Goal: Information Seeking & Learning: Learn about a topic

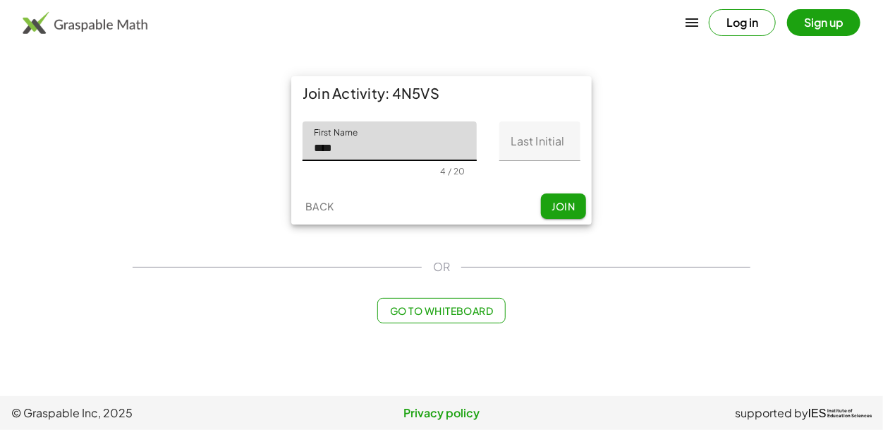
type input "****"
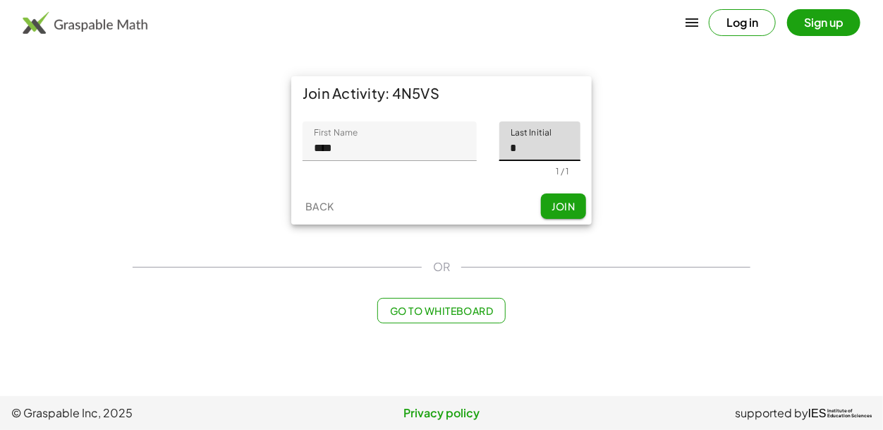
type input "*"
click at [561, 208] on span "Join" at bounding box center [563, 206] width 23 height 13
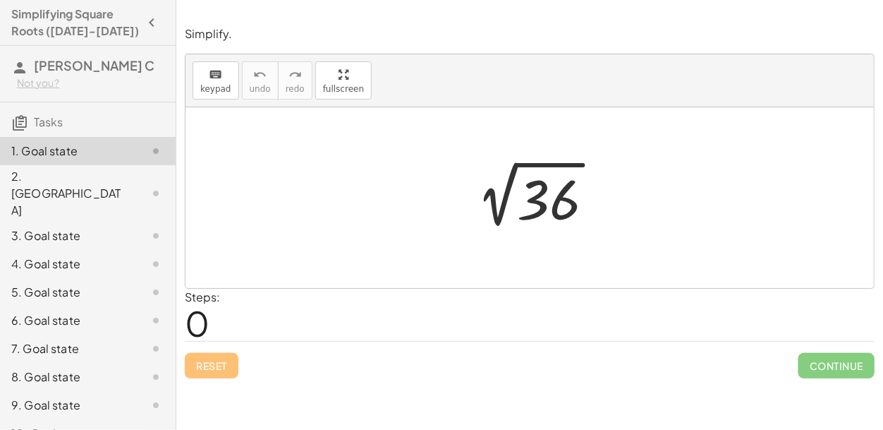
click at [591, 202] on div at bounding box center [535, 197] width 155 height 71
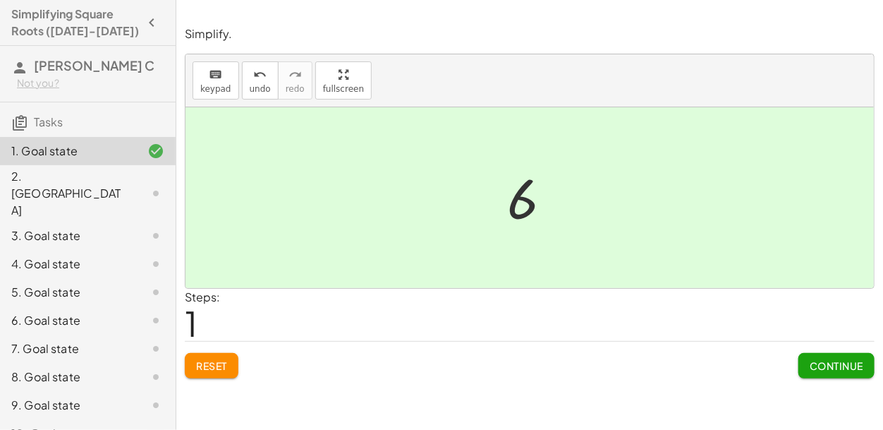
click at [832, 370] on span "Continue" at bounding box center [837, 365] width 54 height 13
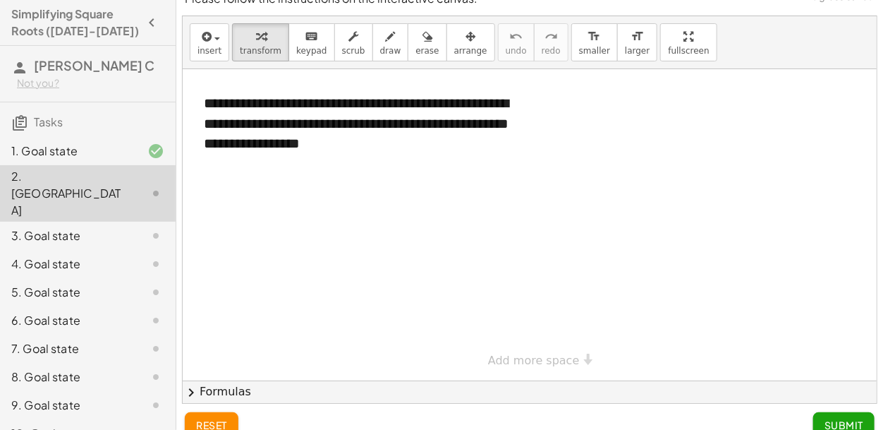
scroll to position [16, 0]
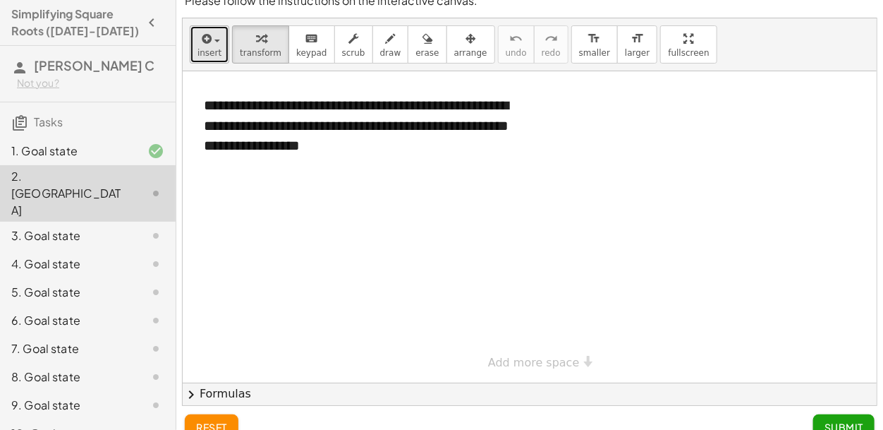
click at [206, 48] on span "insert" at bounding box center [210, 53] width 24 height 10
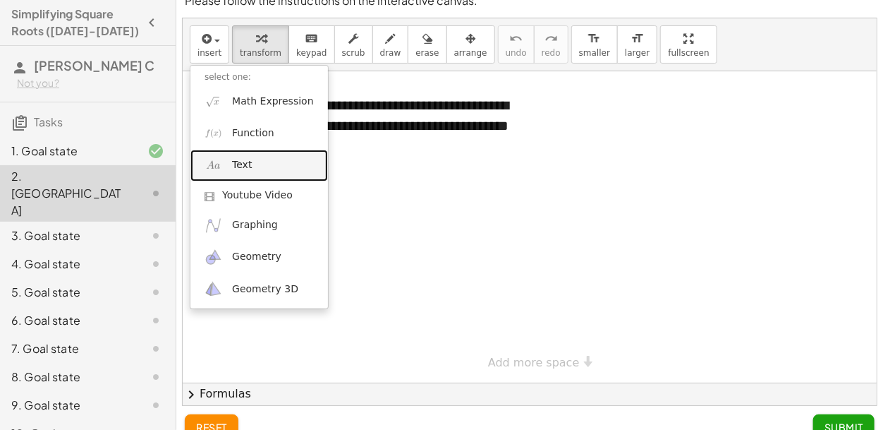
click at [239, 162] on span "Text" at bounding box center [242, 165] width 20 height 14
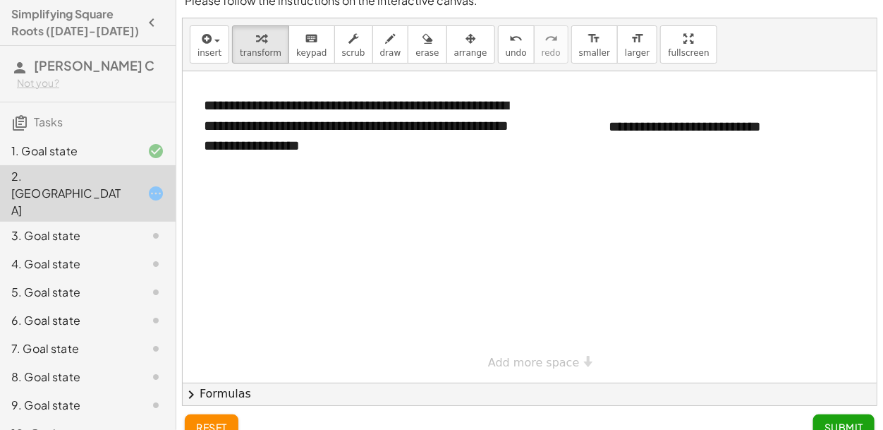
click at [828, 420] on span "Submit" at bounding box center [844, 426] width 39 height 13
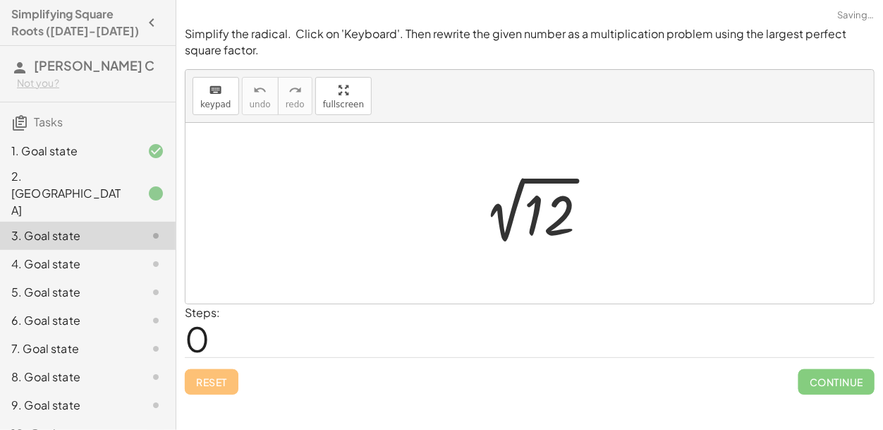
scroll to position [0, 0]
click at [535, 218] on div at bounding box center [536, 213] width 142 height 71
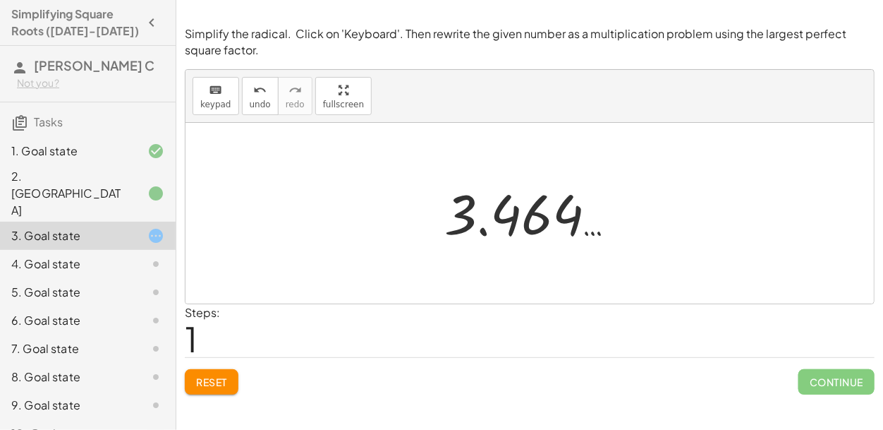
click at [535, 218] on div at bounding box center [535, 213] width 197 height 70
click at [210, 387] on button "Reset" at bounding box center [212, 381] width 54 height 25
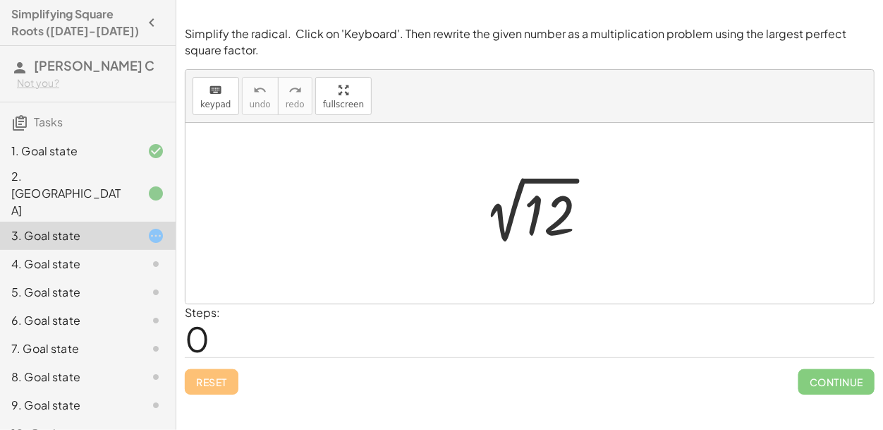
click at [551, 220] on div at bounding box center [536, 213] width 142 height 71
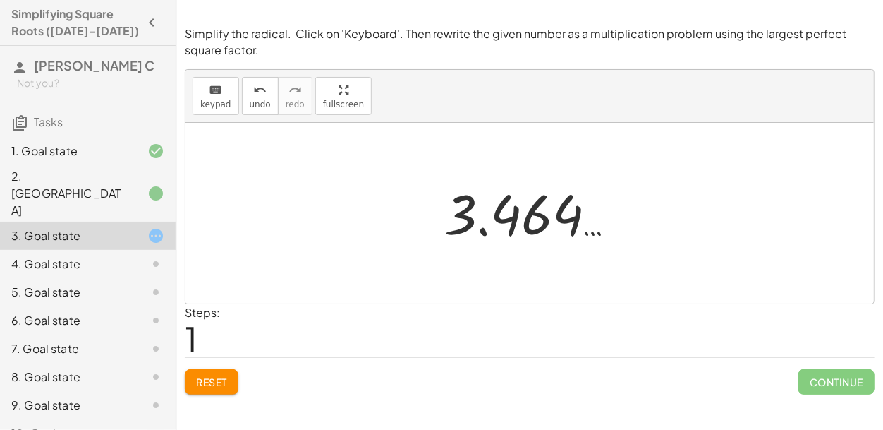
click at [207, 392] on button "Reset" at bounding box center [212, 381] width 54 height 25
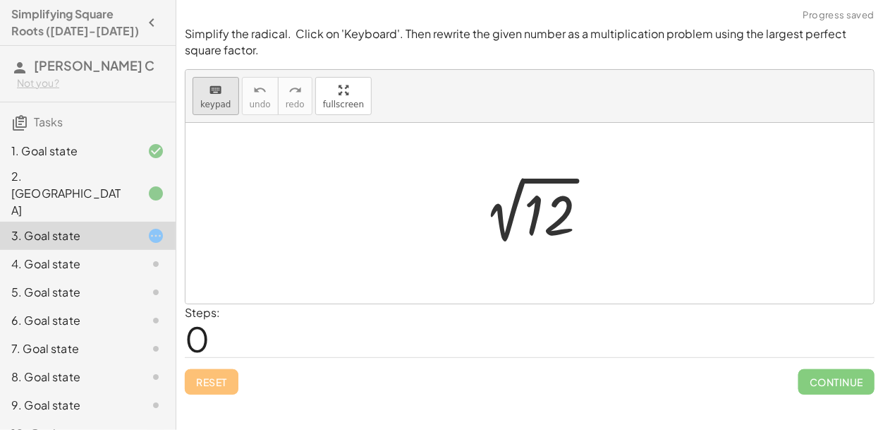
click at [227, 110] on button "keyboard keypad" at bounding box center [216, 96] width 47 height 38
click at [545, 216] on div at bounding box center [549, 215] width 51 height 63
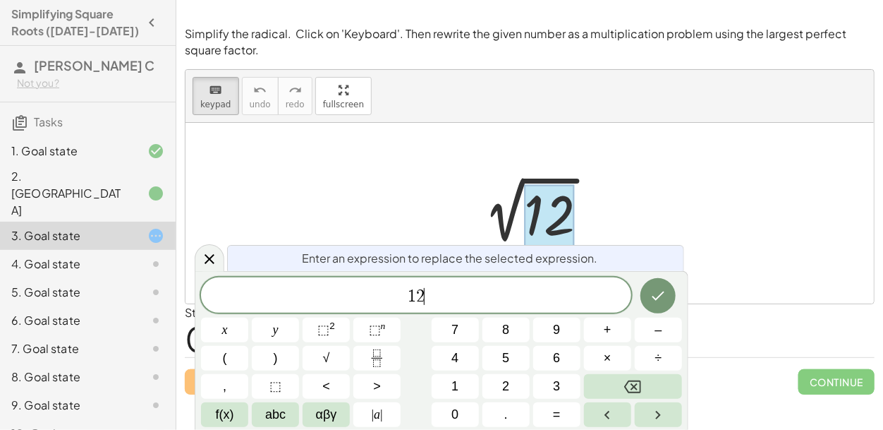
click at [444, 299] on span "1 2 ​" at bounding box center [416, 296] width 430 height 20
click at [333, 364] on button "√" at bounding box center [326, 358] width 47 height 25
click at [615, 359] on button "×" at bounding box center [607, 358] width 47 height 25
click at [337, 351] on button "√" at bounding box center [326, 358] width 47 height 25
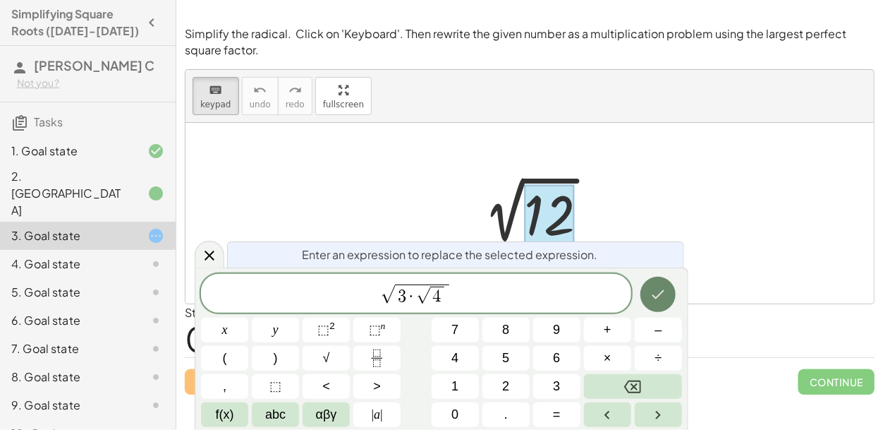
click at [666, 296] on icon "Done" at bounding box center [658, 294] width 17 height 17
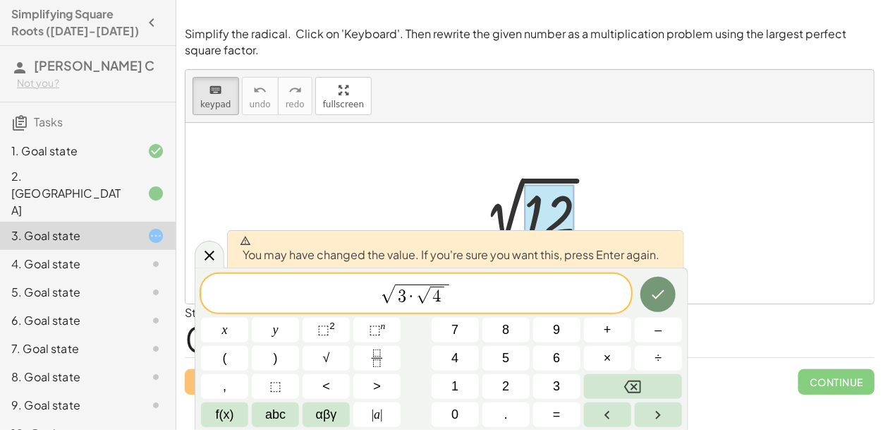
click at [393, 298] on span "√" at bounding box center [388, 294] width 14 height 18
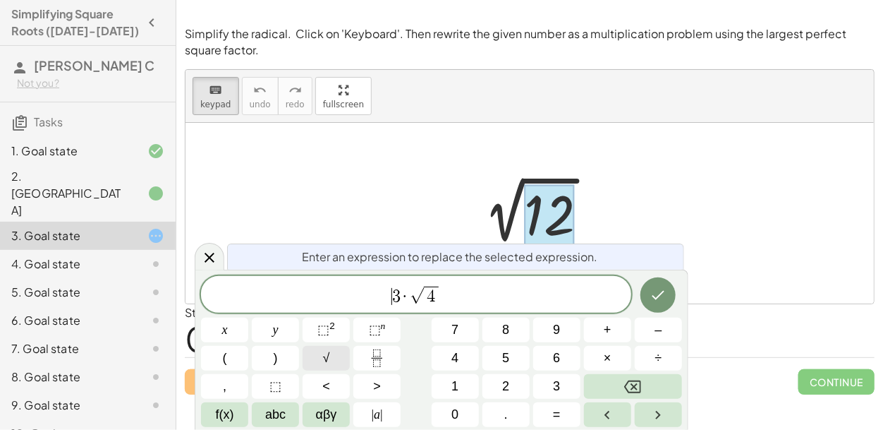
click at [340, 355] on button "√" at bounding box center [326, 358] width 47 height 25
click at [413, 298] on span "3" at bounding box center [411, 296] width 8 height 17
click at [661, 305] on button "Done" at bounding box center [658, 294] width 35 height 35
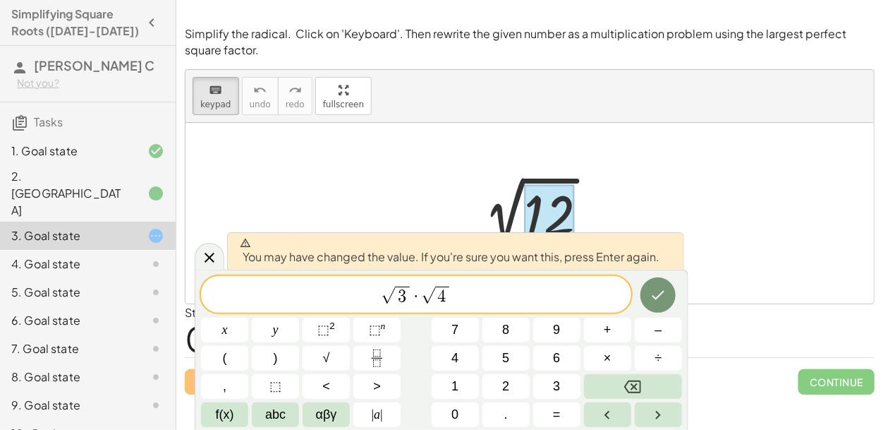
click at [502, 303] on span "√ 3 ​ · √ 4" at bounding box center [416, 295] width 430 height 22
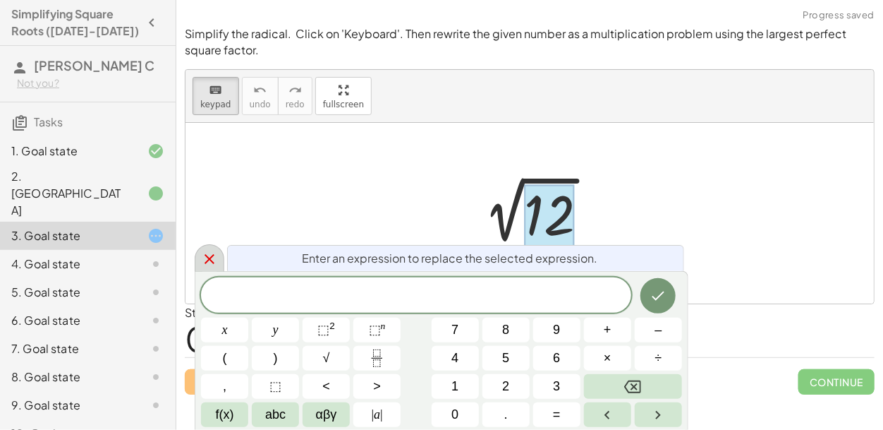
click at [208, 257] on icon at bounding box center [210, 259] width 10 height 10
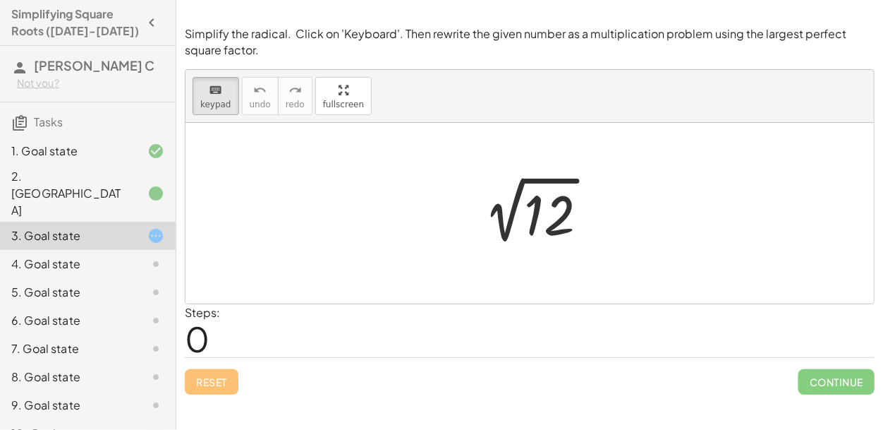
click at [500, 213] on div at bounding box center [536, 213] width 142 height 71
click at [508, 223] on div at bounding box center [536, 213] width 142 height 71
click at [546, 230] on div at bounding box center [549, 215] width 51 height 63
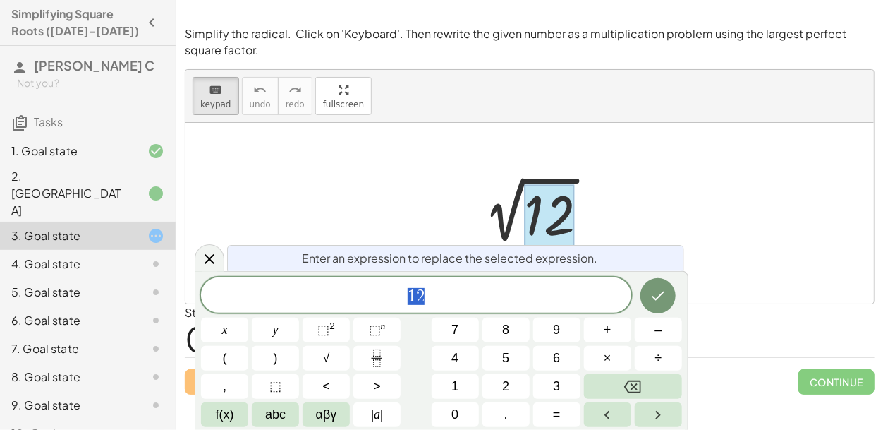
click at [505, 214] on div at bounding box center [536, 213] width 142 height 71
click at [464, 293] on span "1 2" at bounding box center [416, 296] width 430 height 20
click at [617, 361] on button "×" at bounding box center [607, 358] width 47 height 25
click at [661, 293] on icon "Done" at bounding box center [658, 295] width 17 height 17
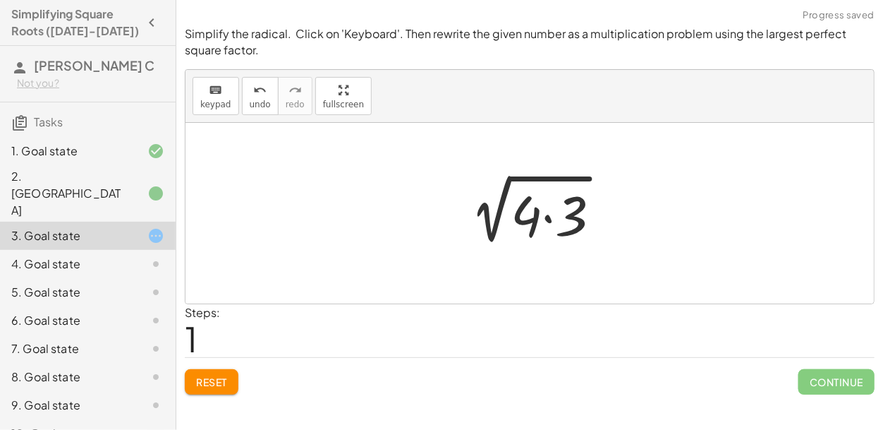
click at [490, 225] on div at bounding box center [536, 213] width 168 height 73
click at [535, 224] on div at bounding box center [536, 213] width 168 height 73
click at [488, 225] on div at bounding box center [536, 213] width 168 height 73
click at [474, 211] on div at bounding box center [536, 213] width 168 height 73
click at [459, 210] on div at bounding box center [536, 213] width 168 height 73
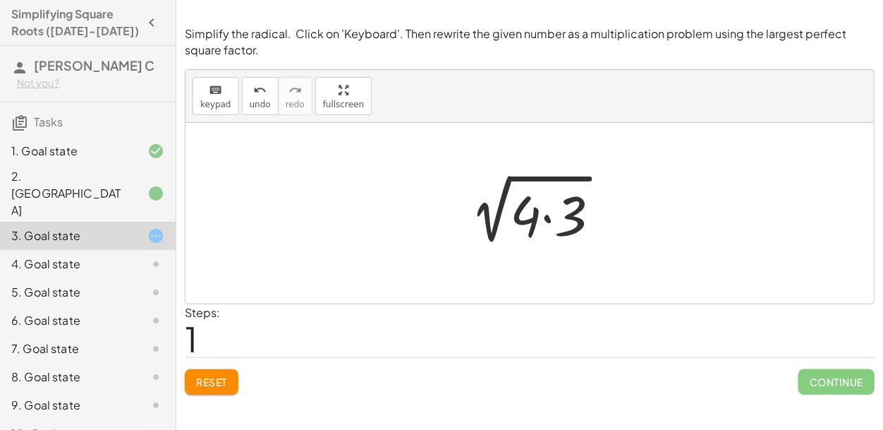
click at [459, 210] on div at bounding box center [536, 213] width 168 height 73
click at [498, 214] on div at bounding box center [536, 213] width 168 height 73
click at [535, 218] on div at bounding box center [536, 213] width 168 height 73
click at [543, 178] on div at bounding box center [536, 213] width 168 height 73
click at [221, 102] on span "keypad" at bounding box center [215, 104] width 31 height 10
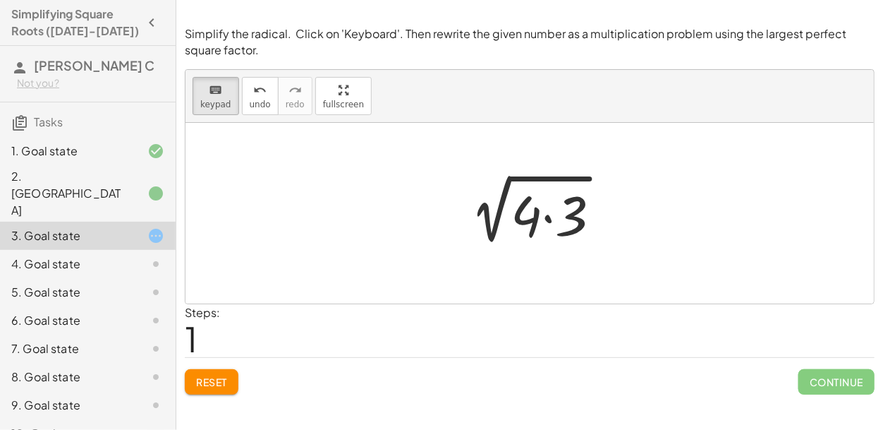
click at [495, 224] on div at bounding box center [536, 213] width 168 height 73
click at [527, 217] on div at bounding box center [526, 215] width 31 height 66
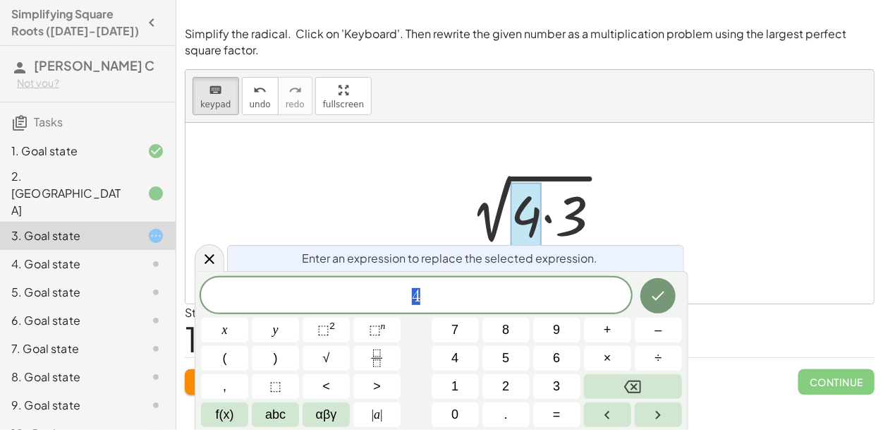
click at [686, 243] on div at bounding box center [530, 213] width 689 height 181
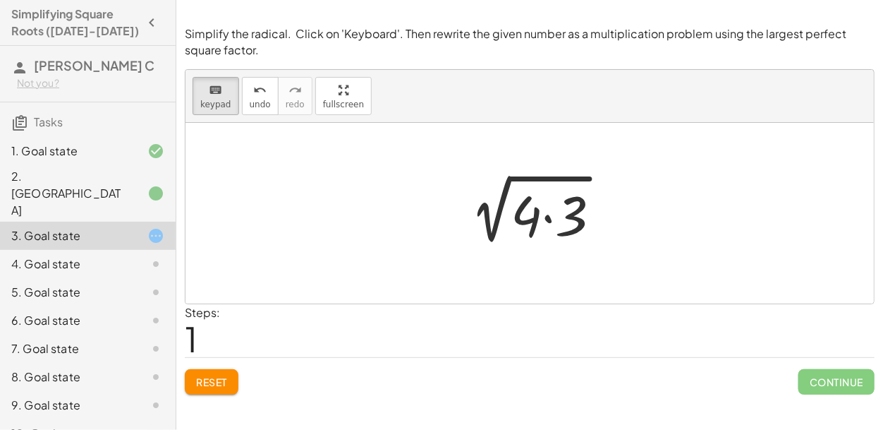
click at [291, 229] on div at bounding box center [530, 213] width 689 height 181
click at [521, 224] on div at bounding box center [526, 215] width 31 height 66
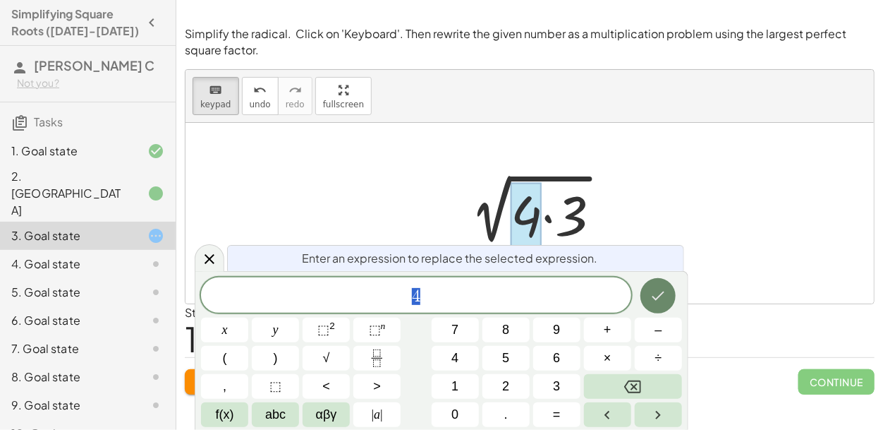
click at [662, 302] on icon "Done" at bounding box center [658, 295] width 17 height 17
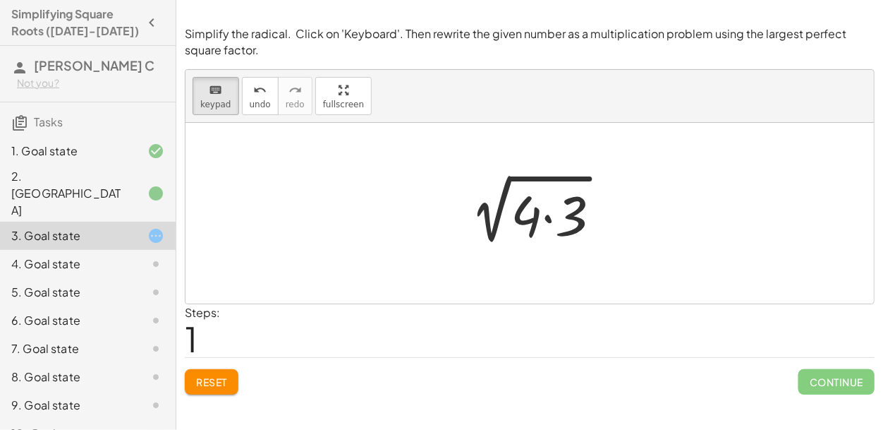
click at [488, 222] on div at bounding box center [536, 213] width 168 height 73
click at [501, 223] on div at bounding box center [536, 213] width 168 height 73
click at [391, 244] on div at bounding box center [530, 213] width 689 height 181
click at [214, 107] on span "keypad" at bounding box center [215, 104] width 31 height 10
click at [491, 235] on div at bounding box center [536, 213] width 168 height 73
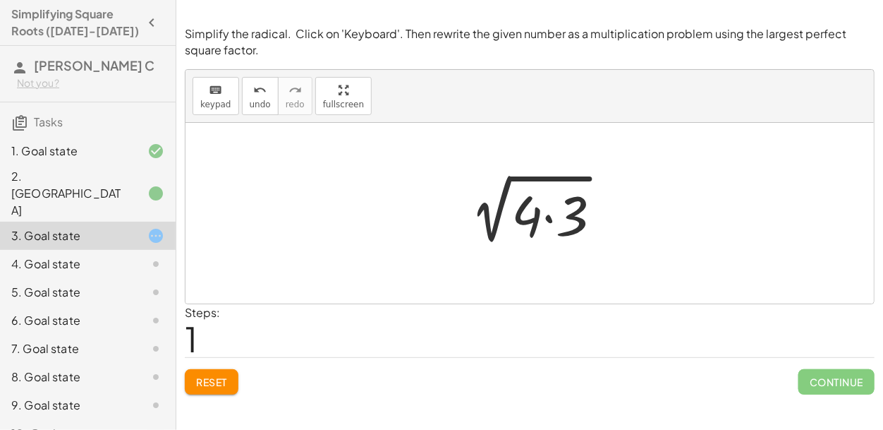
click at [491, 235] on div at bounding box center [536, 213] width 168 height 73
click at [223, 109] on span "keypad" at bounding box center [215, 104] width 31 height 10
click at [534, 224] on div at bounding box center [526, 215] width 31 height 66
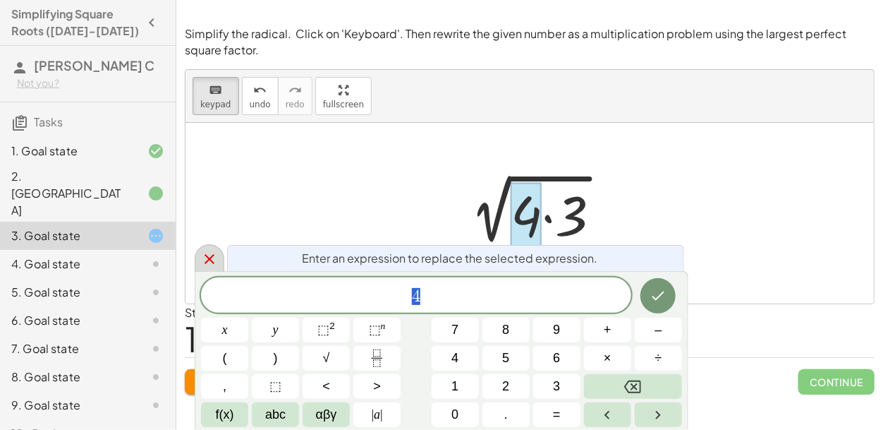
click at [207, 250] on icon at bounding box center [209, 258] width 17 height 17
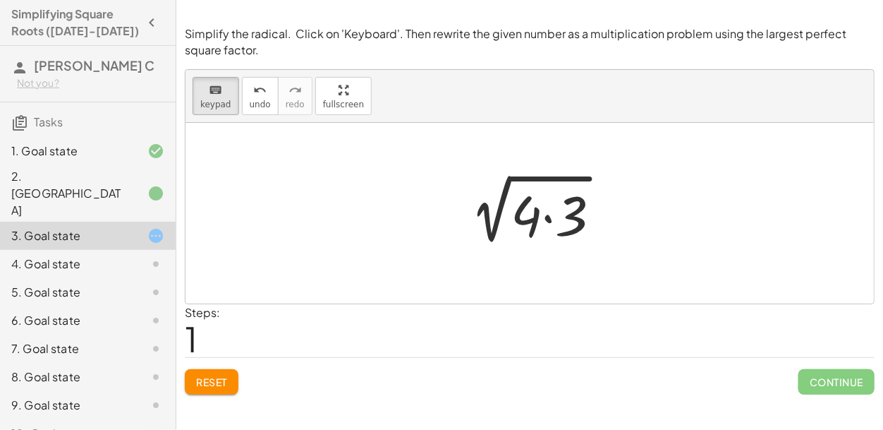
click at [501, 224] on div at bounding box center [536, 213] width 168 height 73
click at [483, 224] on div at bounding box center [536, 213] width 168 height 73
click at [568, 222] on div at bounding box center [565, 216] width 46 height 63
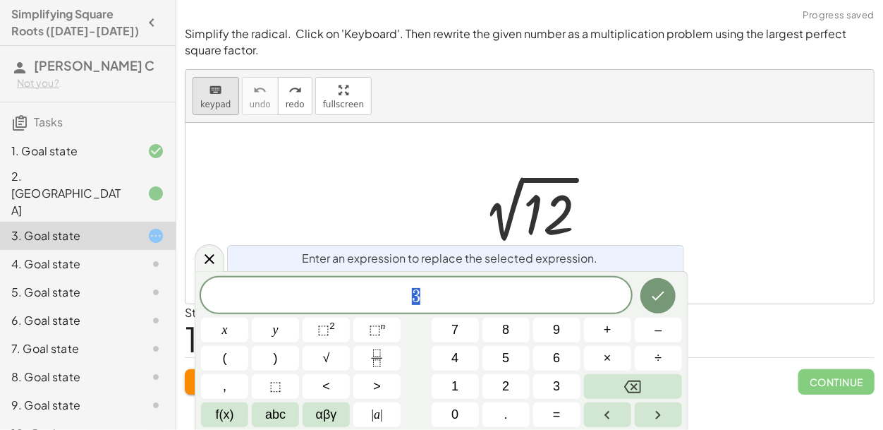
click at [217, 102] on span "keypad" at bounding box center [215, 104] width 31 height 10
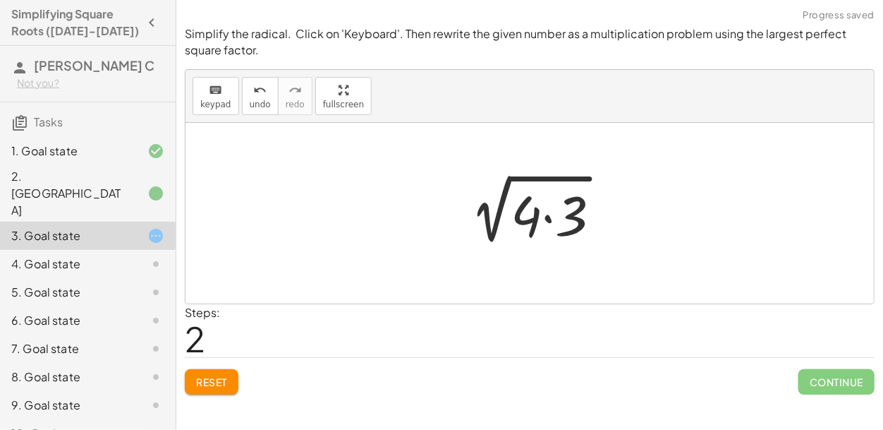
click at [483, 217] on div at bounding box center [536, 213] width 168 height 73
click at [557, 217] on div at bounding box center [536, 213] width 168 height 73
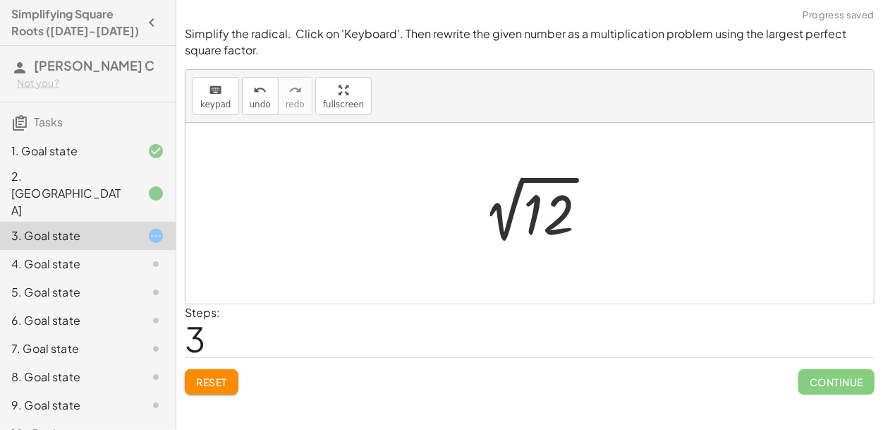
click at [553, 220] on div at bounding box center [536, 212] width 168 height 71
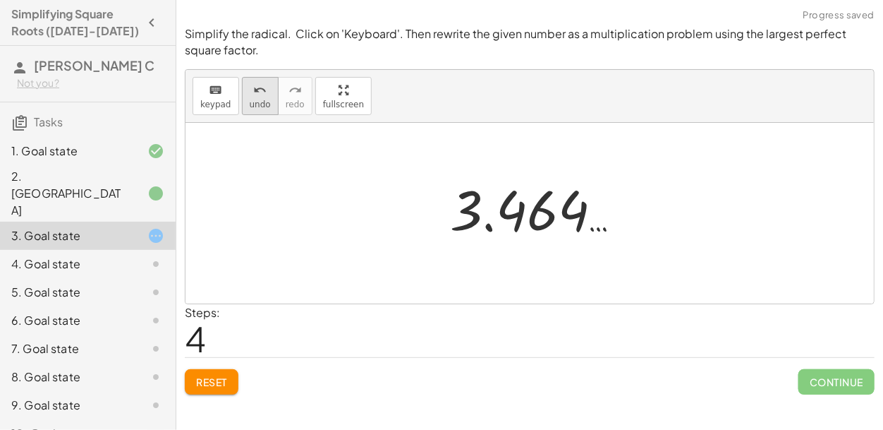
click at [258, 97] on icon "undo" at bounding box center [259, 90] width 13 height 17
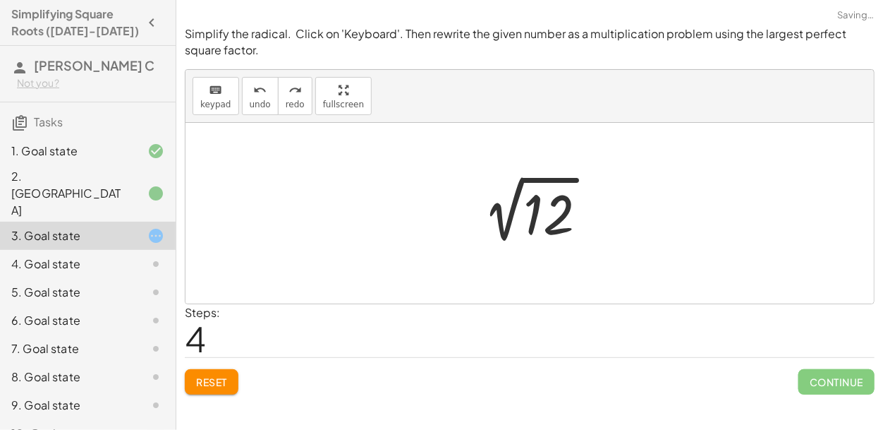
click at [217, 373] on button "Reset" at bounding box center [212, 381] width 54 height 25
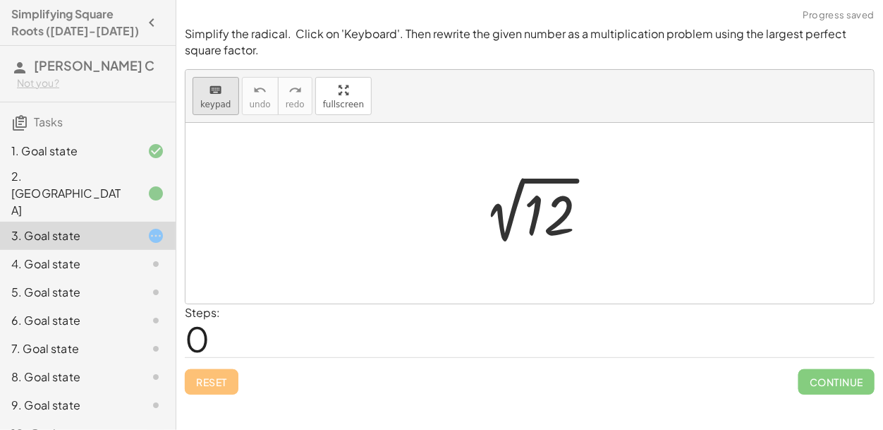
click at [217, 96] on icon "keyboard" at bounding box center [215, 90] width 13 height 17
click at [558, 221] on div at bounding box center [549, 215] width 51 height 63
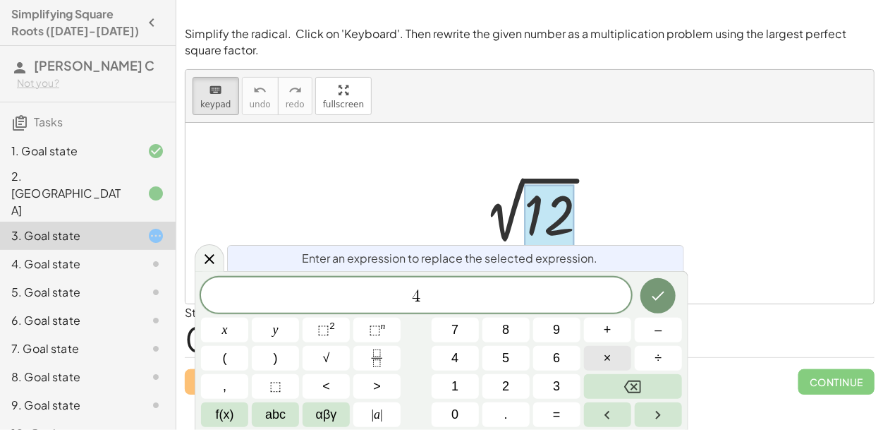
click at [604, 360] on span "×" at bounding box center [608, 358] width 8 height 19
click at [657, 304] on button "Done" at bounding box center [658, 295] width 35 height 35
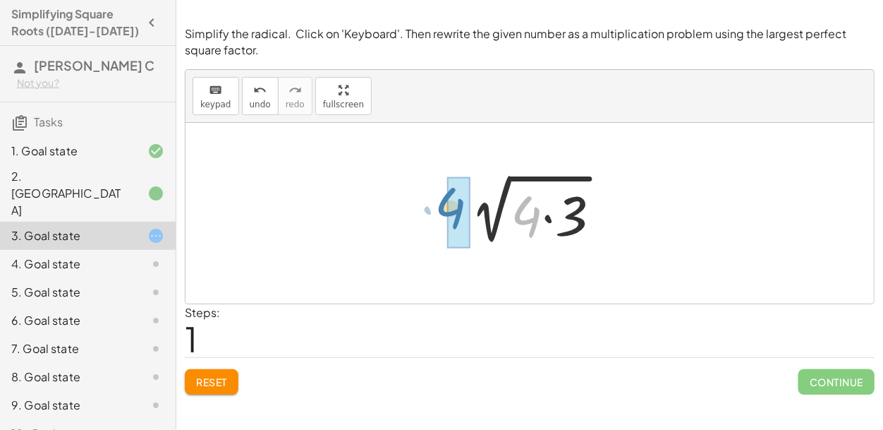
drag, startPoint x: 528, startPoint y: 222, endPoint x: 450, endPoint y: 214, distance: 78.0
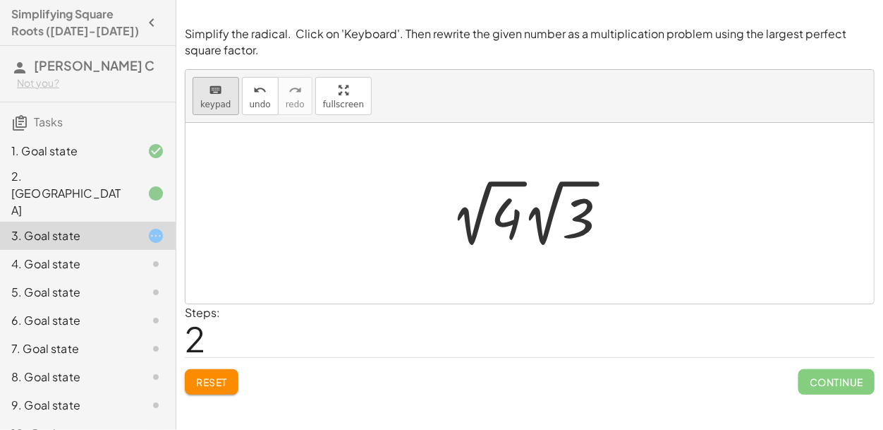
click at [215, 105] on span "keypad" at bounding box center [215, 104] width 31 height 10
click at [513, 219] on div at bounding box center [507, 219] width 31 height 63
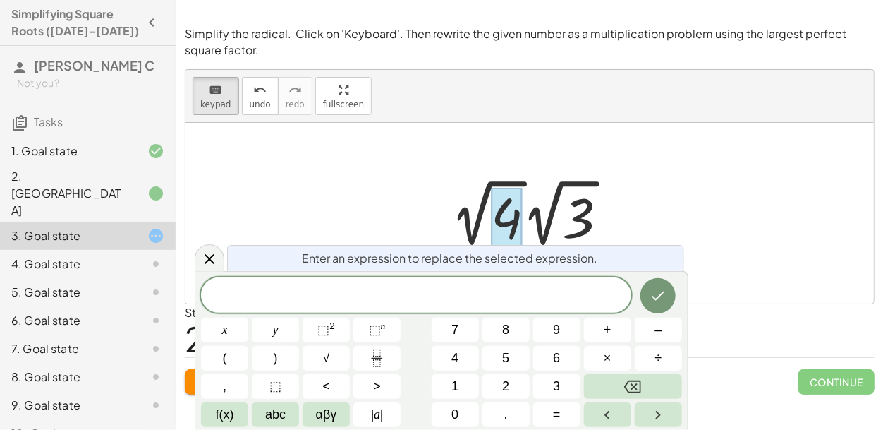
click at [326, 176] on div at bounding box center [530, 213] width 689 height 181
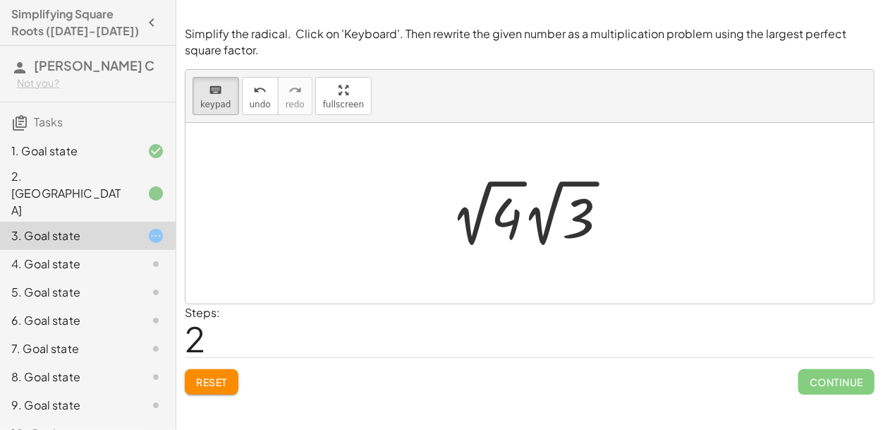
click at [468, 224] on div at bounding box center [535, 213] width 182 height 78
click at [501, 222] on div at bounding box center [507, 219] width 31 height 63
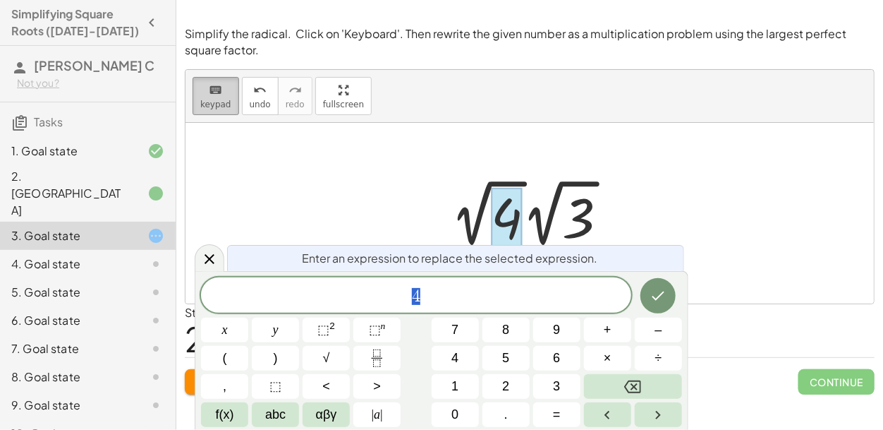
click at [218, 92] on icon "keyboard" at bounding box center [215, 90] width 13 height 17
click at [473, 227] on div at bounding box center [535, 213] width 182 height 78
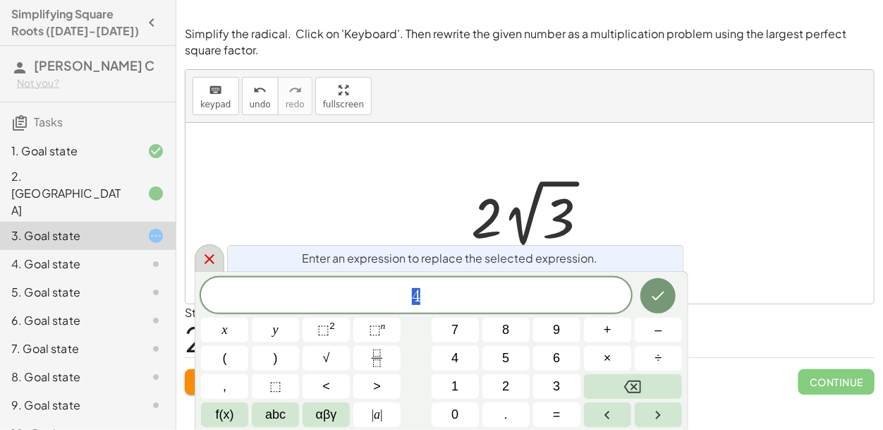
click at [209, 262] on icon at bounding box center [209, 258] width 17 height 17
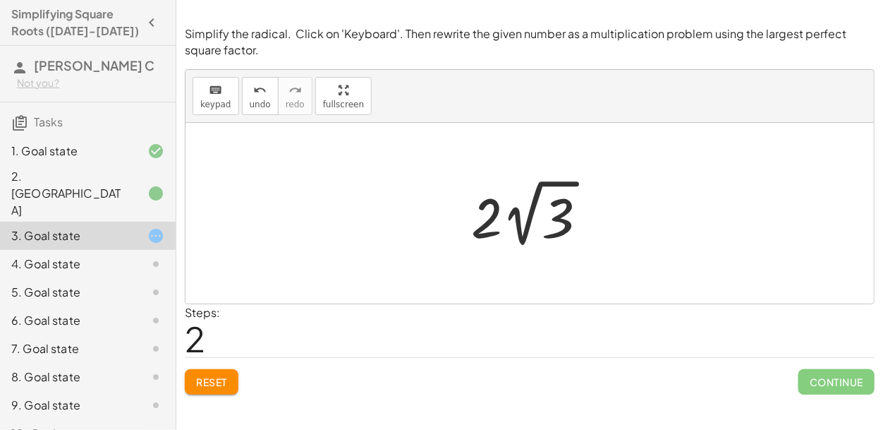
click at [524, 228] on div at bounding box center [535, 213] width 142 height 78
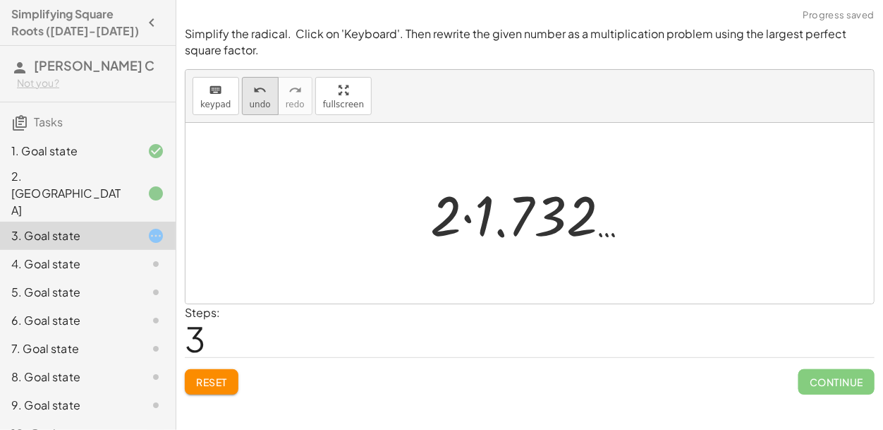
click at [250, 103] on span "undo" at bounding box center [260, 104] width 21 height 10
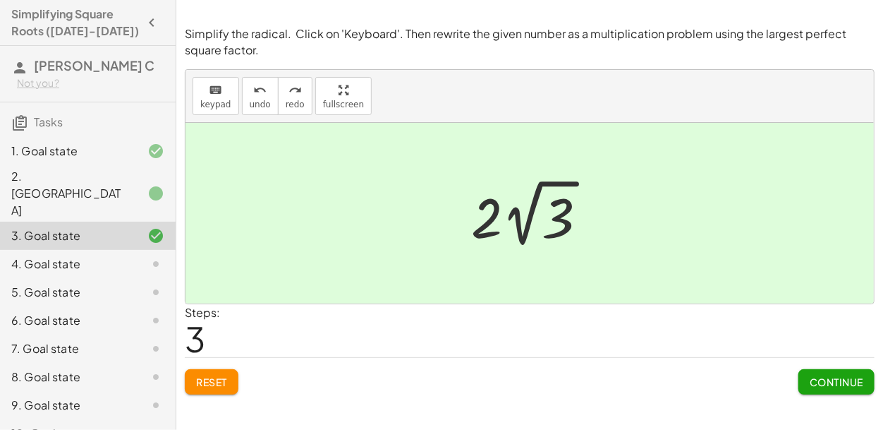
click at [828, 389] on button "Continue" at bounding box center [837, 381] width 76 height 25
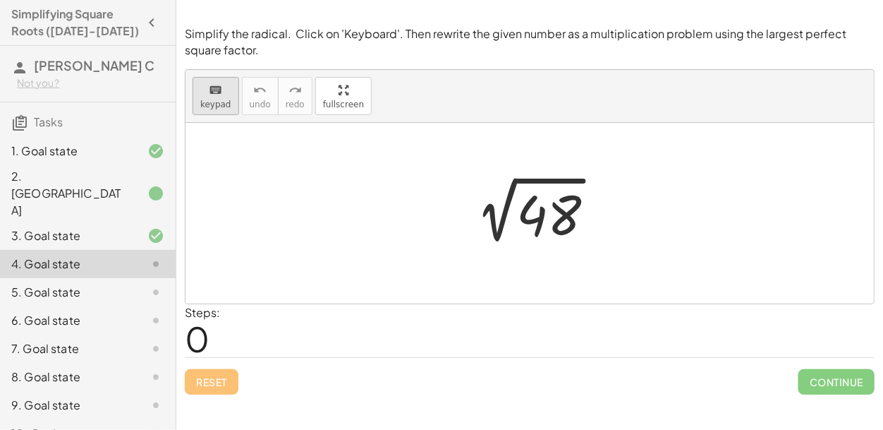
click at [207, 111] on button "keyboard keypad" at bounding box center [216, 96] width 47 height 38
click at [558, 228] on div at bounding box center [548, 215] width 65 height 63
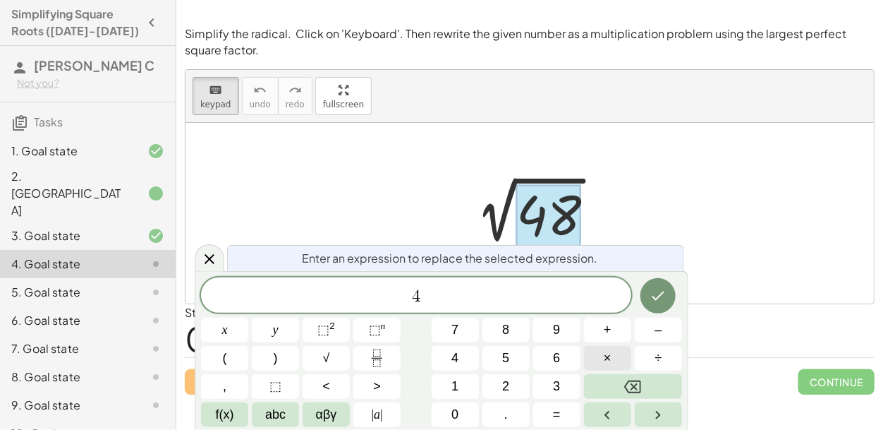
click at [605, 355] on span "×" at bounding box center [608, 358] width 8 height 19
click at [656, 293] on icon "Done" at bounding box center [658, 295] width 17 height 17
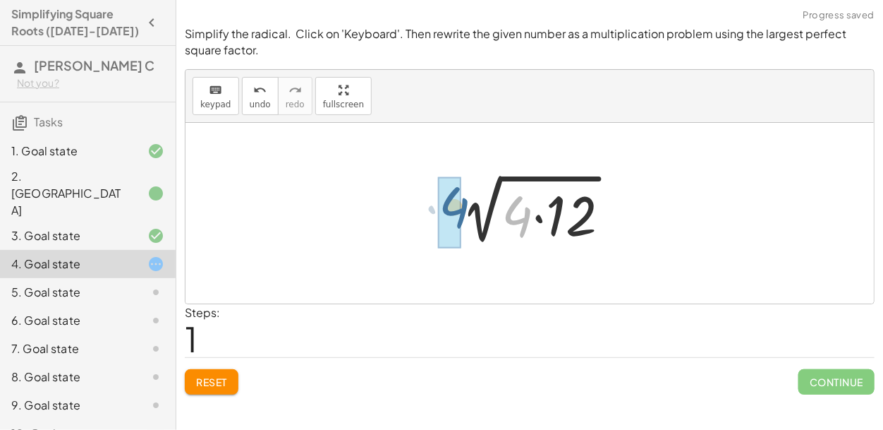
drag, startPoint x: 519, startPoint y: 217, endPoint x: 448, endPoint y: 211, distance: 70.8
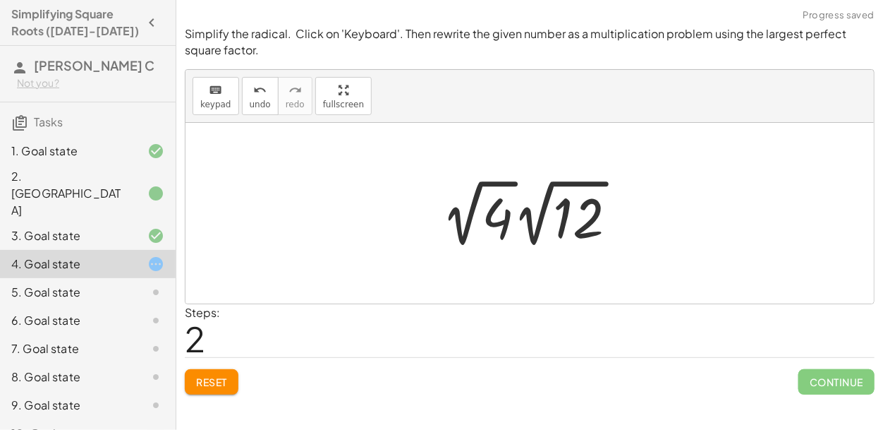
click at [459, 224] on div at bounding box center [535, 213] width 200 height 78
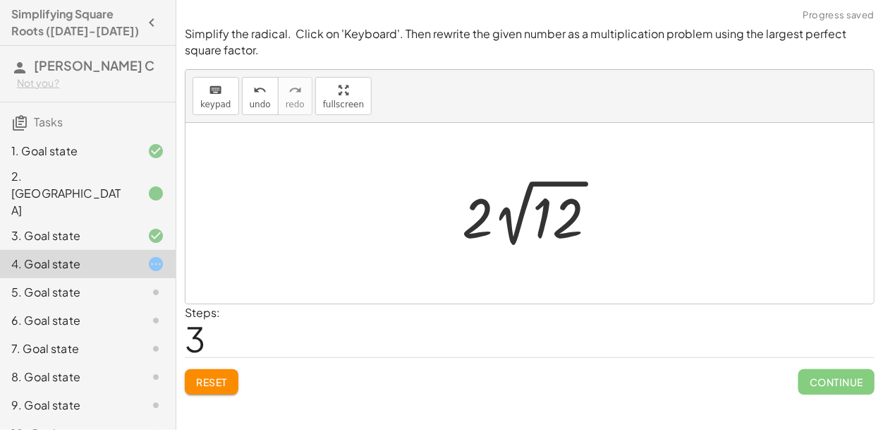
click at [517, 227] on div at bounding box center [535, 213] width 160 height 78
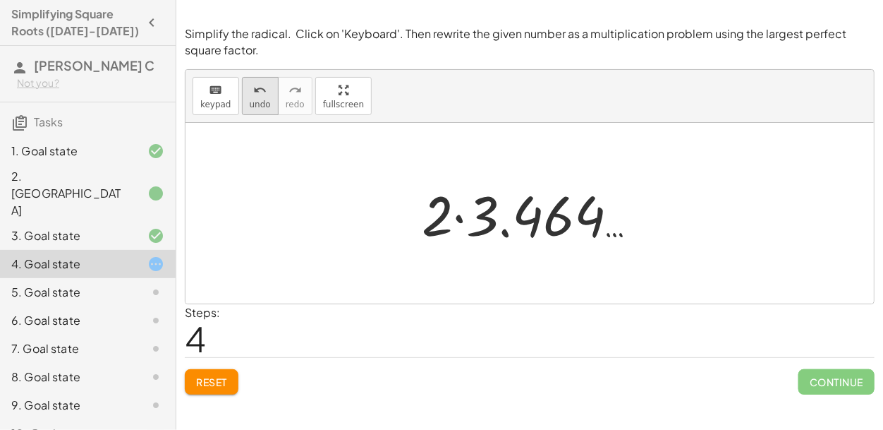
click at [250, 100] on span "undo" at bounding box center [260, 104] width 21 height 10
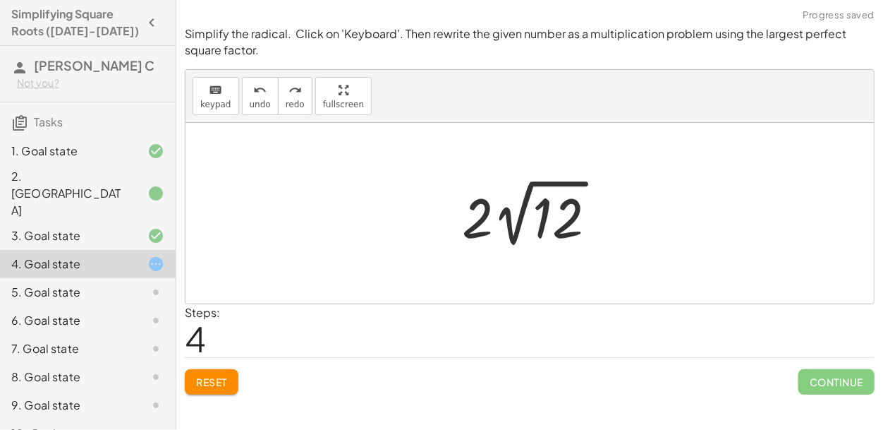
click at [478, 226] on div at bounding box center [535, 213] width 160 height 78
click at [478, 214] on div at bounding box center [535, 213] width 160 height 78
click at [518, 224] on div at bounding box center [535, 213] width 160 height 78
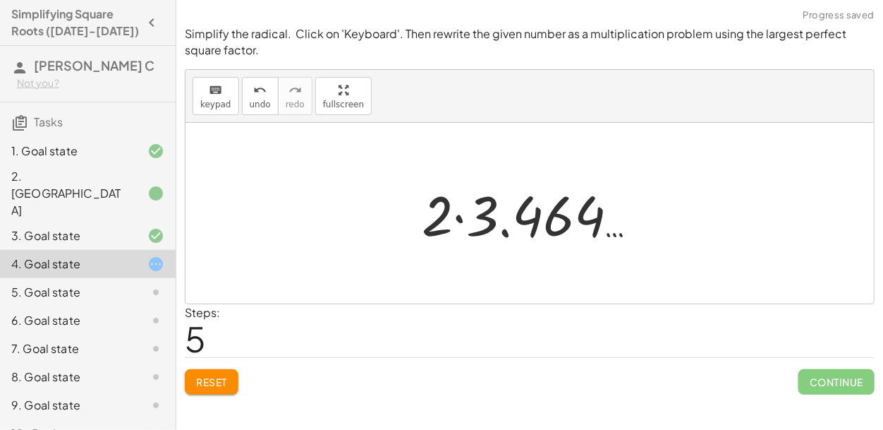
click at [492, 214] on div at bounding box center [535, 213] width 241 height 73
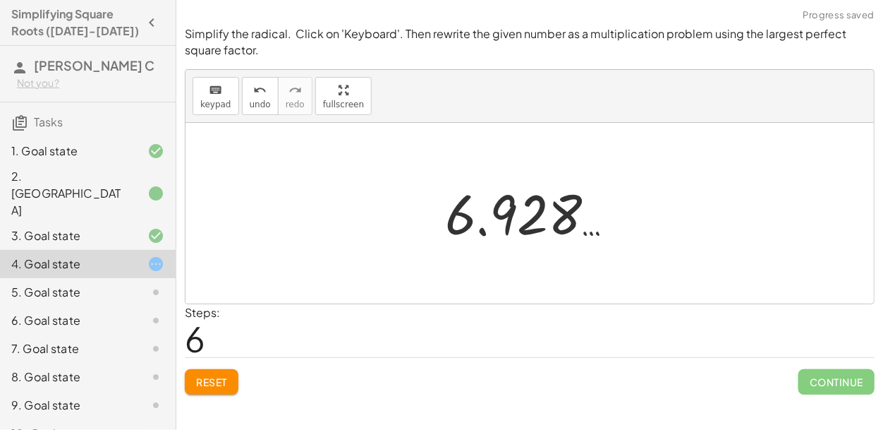
click at [498, 219] on div at bounding box center [535, 213] width 195 height 70
click at [214, 382] on span "Reset" at bounding box center [211, 381] width 31 height 13
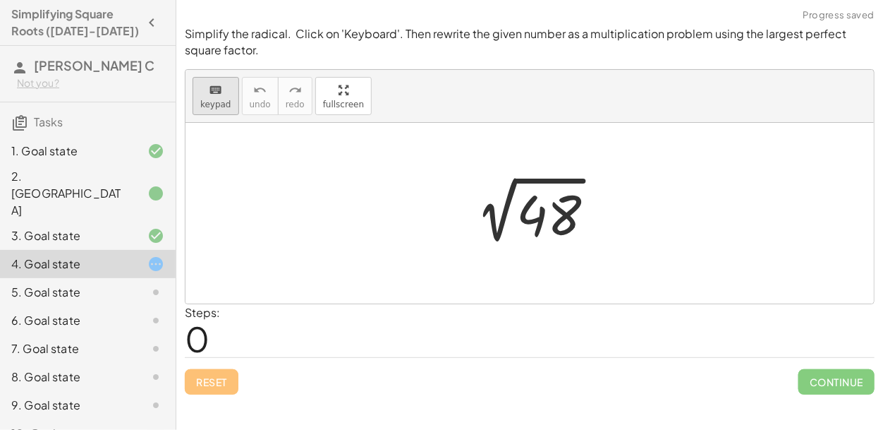
click at [210, 82] on icon "keyboard" at bounding box center [215, 90] width 13 height 17
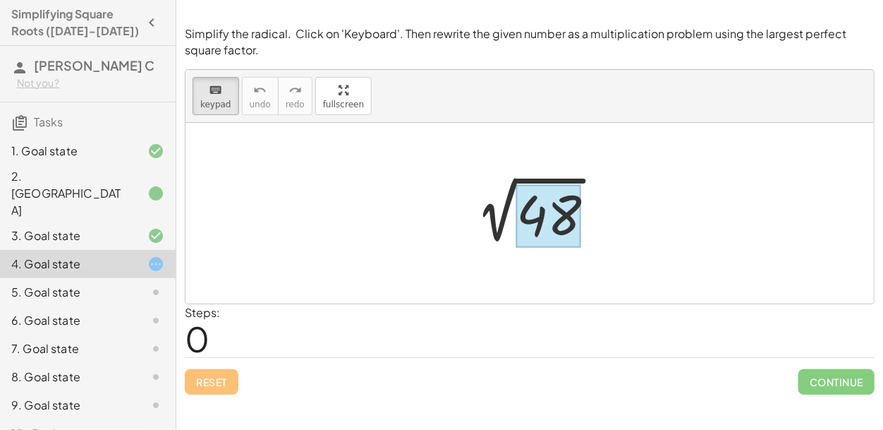
click at [541, 219] on div at bounding box center [548, 215] width 65 height 63
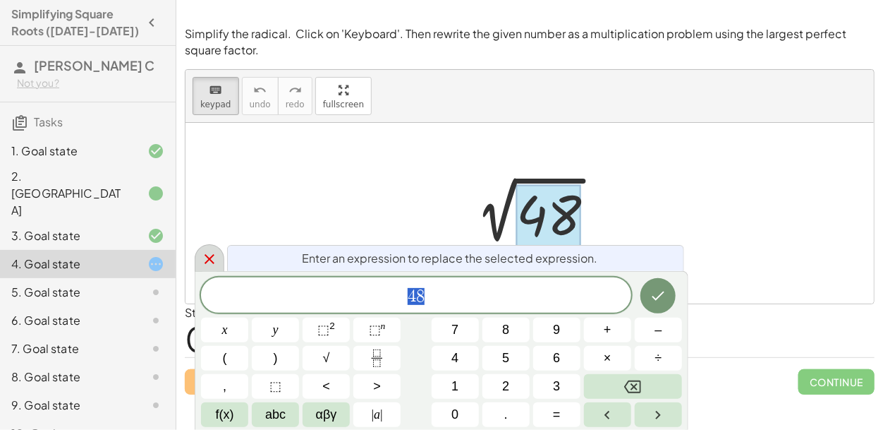
click at [213, 258] on icon at bounding box center [209, 258] width 17 height 17
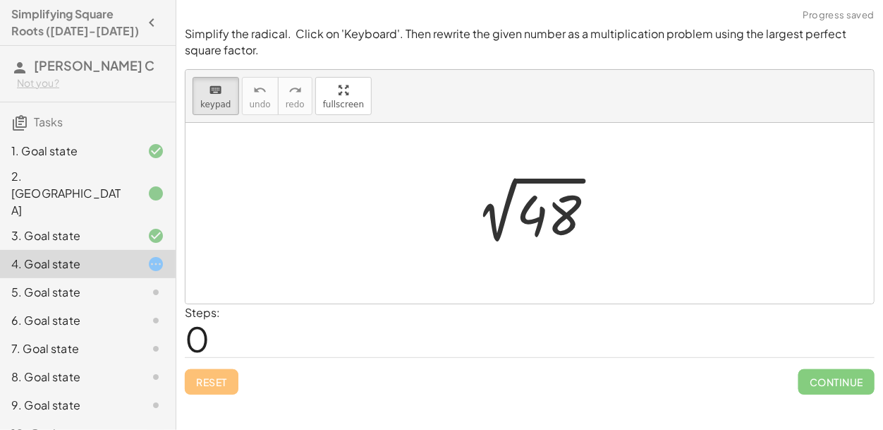
click at [351, 176] on div at bounding box center [530, 213] width 689 height 181
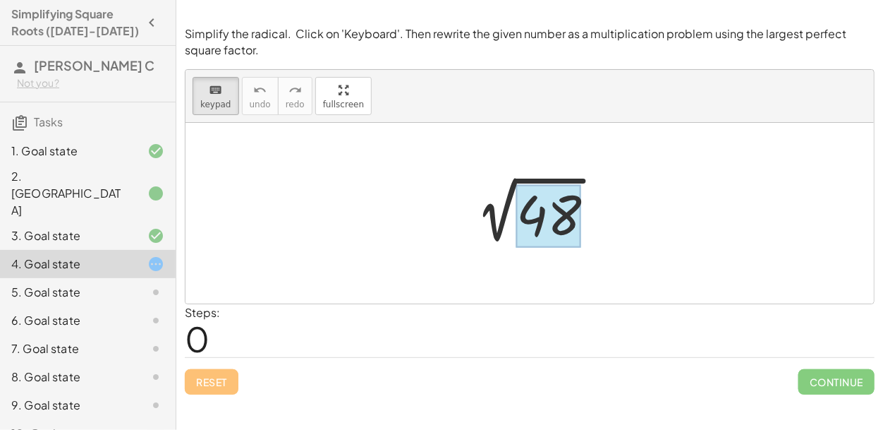
click at [540, 210] on div at bounding box center [548, 215] width 65 height 63
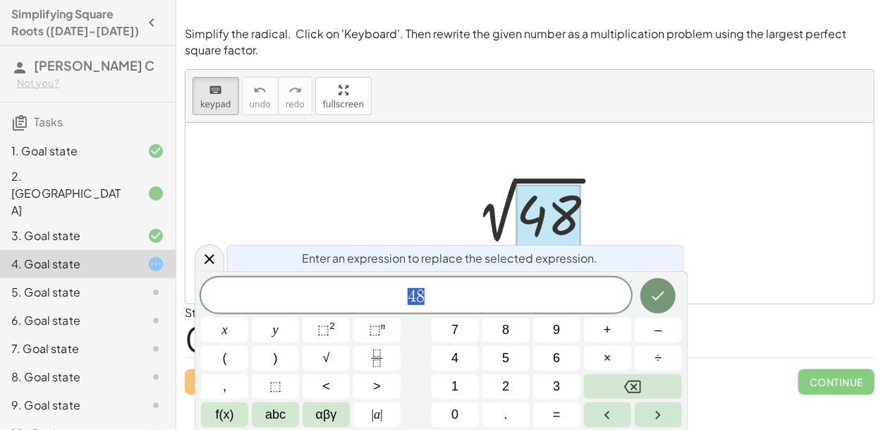
click at [485, 148] on div at bounding box center [530, 213] width 689 height 181
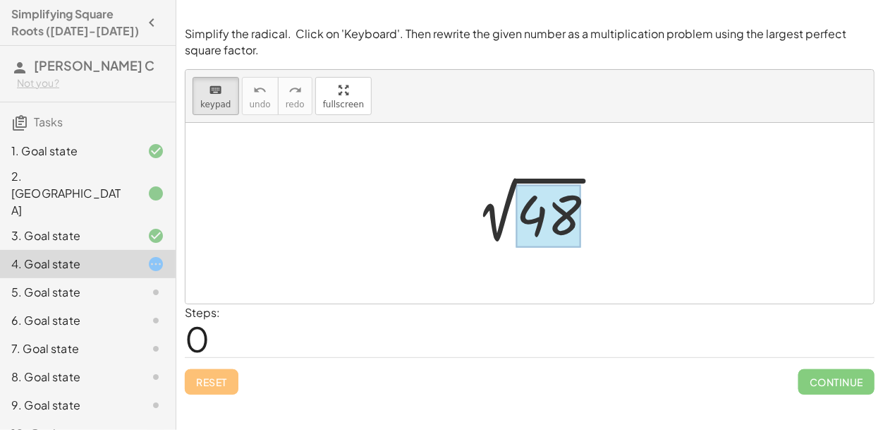
click at [550, 226] on div at bounding box center [548, 215] width 65 height 63
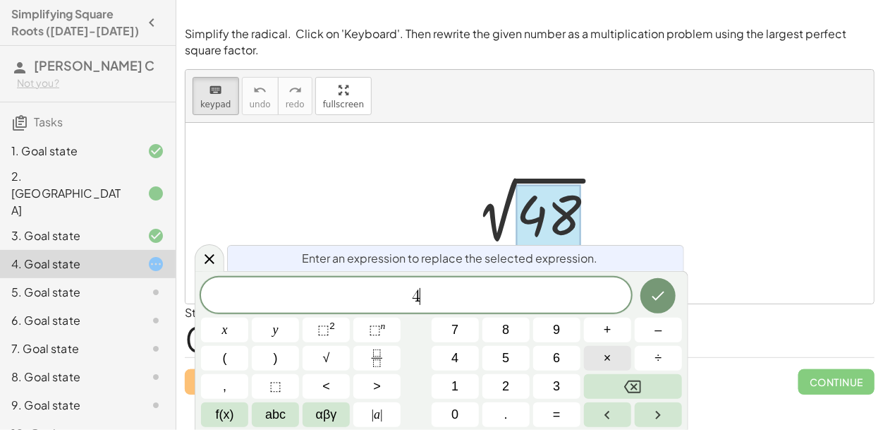
click at [604, 361] on span "×" at bounding box center [608, 358] width 8 height 19
click at [657, 296] on icon "Done" at bounding box center [658, 295] width 17 height 17
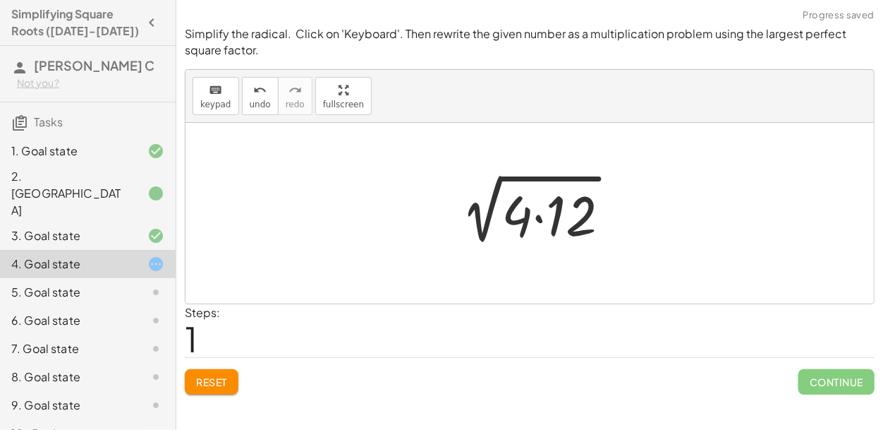
click at [482, 236] on div at bounding box center [535, 213] width 186 height 73
drag, startPoint x: 515, startPoint y: 217, endPoint x: 437, endPoint y: 202, distance: 79.1
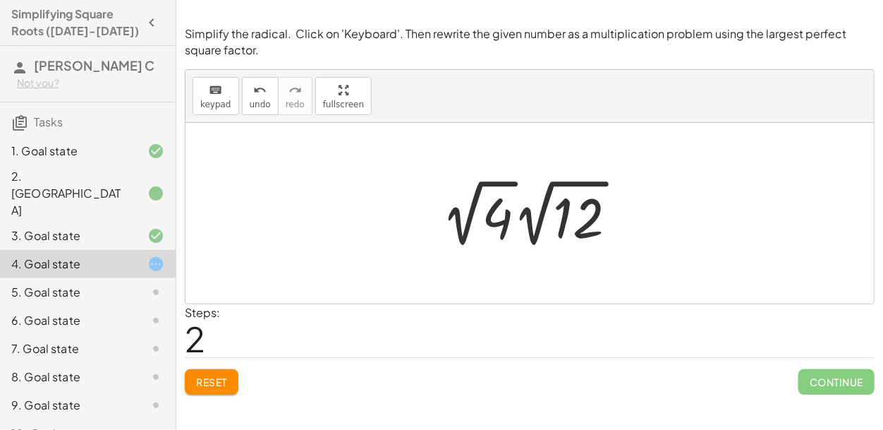
click at [460, 236] on div at bounding box center [535, 213] width 200 height 78
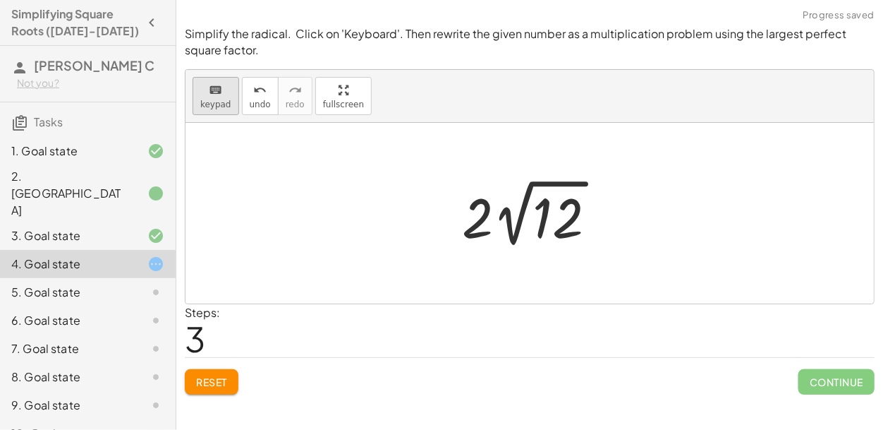
click at [217, 87] on icon "keyboard" at bounding box center [215, 90] width 13 height 17
click at [553, 218] on div at bounding box center [558, 219] width 51 height 63
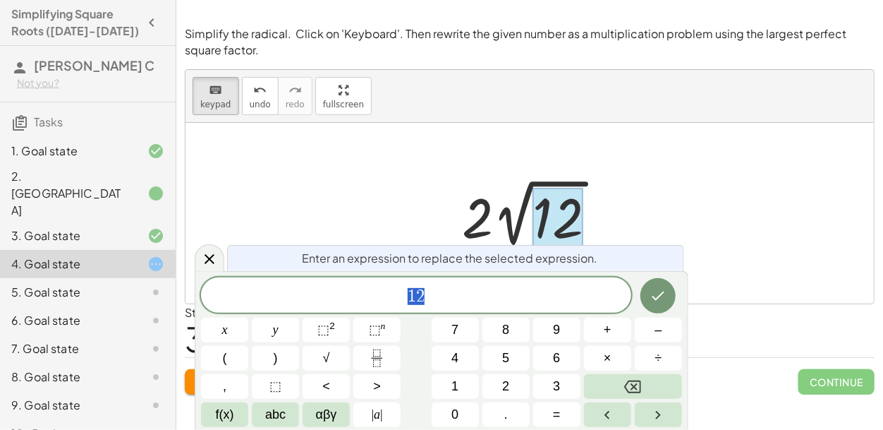
click at [612, 193] on div at bounding box center [535, 213] width 160 height 78
click at [114, 284] on div "5. Goal state" at bounding box center [68, 292] width 114 height 17
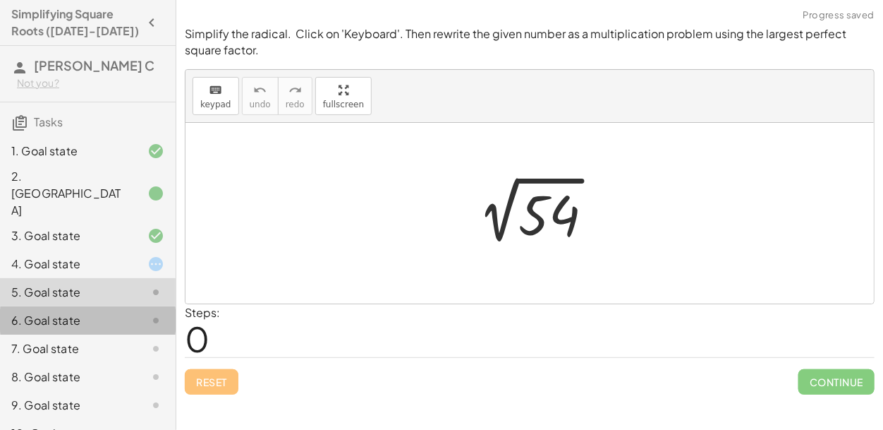
click at [109, 312] on div "6. Goal state" at bounding box center [68, 320] width 114 height 17
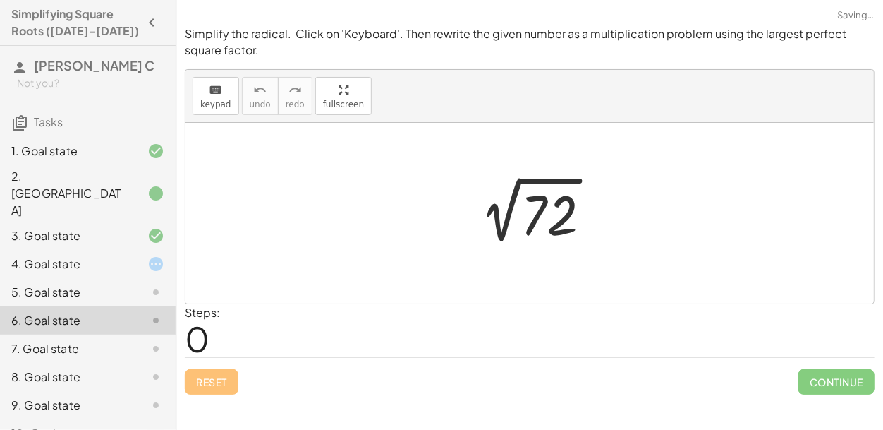
click at [104, 340] on div "7. Goal state" at bounding box center [68, 348] width 114 height 17
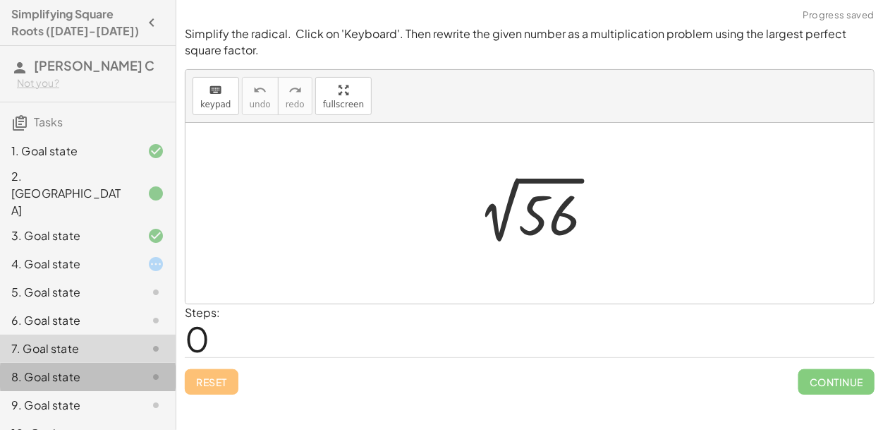
click at [120, 368] on div "8. Goal state" at bounding box center [68, 376] width 114 height 17
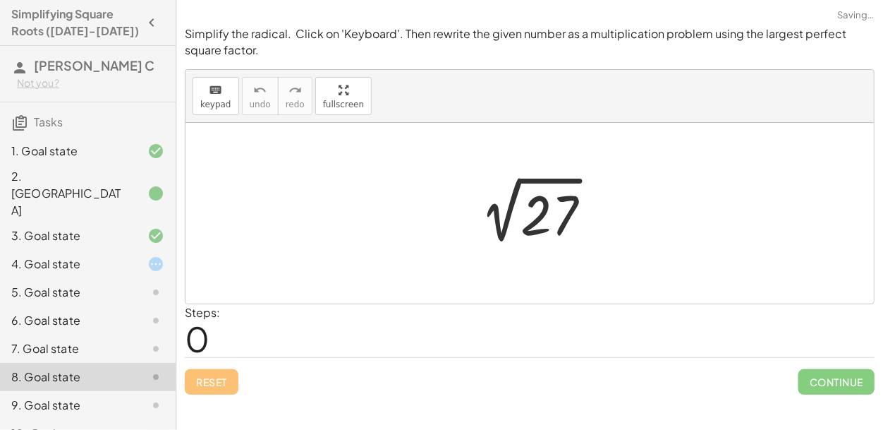
click at [102, 284] on div "5. Goal state" at bounding box center [68, 292] width 114 height 17
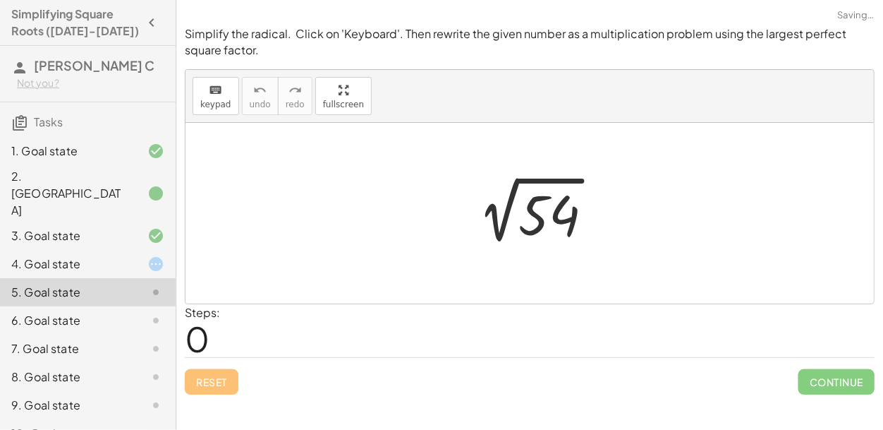
click at [110, 255] on div "4. Goal state" at bounding box center [68, 263] width 114 height 17
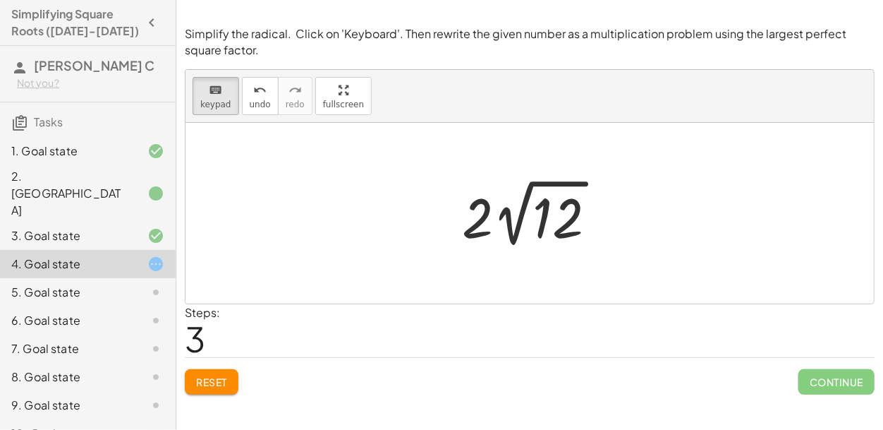
click at [223, 384] on span "Reset" at bounding box center [211, 381] width 31 height 13
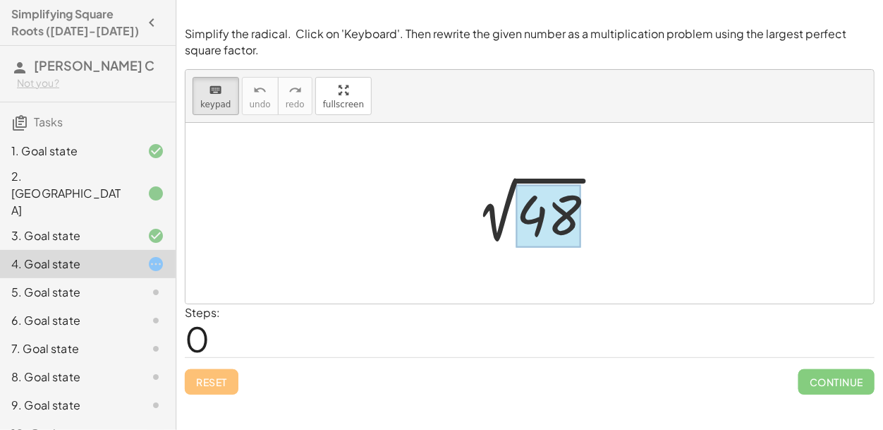
click at [547, 226] on div at bounding box center [548, 215] width 65 height 63
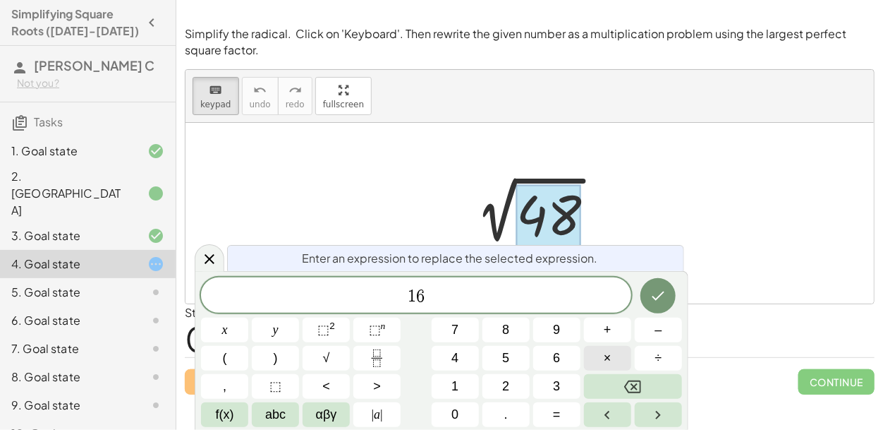
click at [610, 351] on span "×" at bounding box center [608, 358] width 8 height 19
click at [657, 287] on icon "Done" at bounding box center [658, 295] width 17 height 17
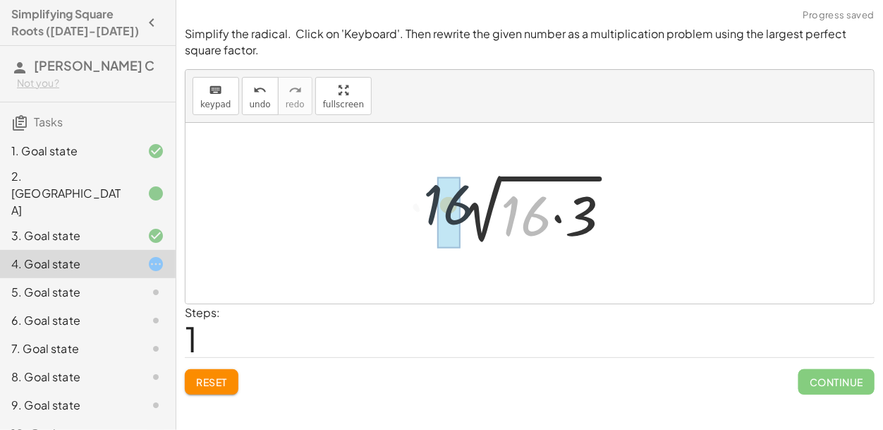
drag, startPoint x: 512, startPoint y: 218, endPoint x: 421, endPoint y: 208, distance: 91.5
click at [421, 208] on div "2 √ 48 · 16 2 √ ( · 16 · 3 )" at bounding box center [530, 213] width 689 height 181
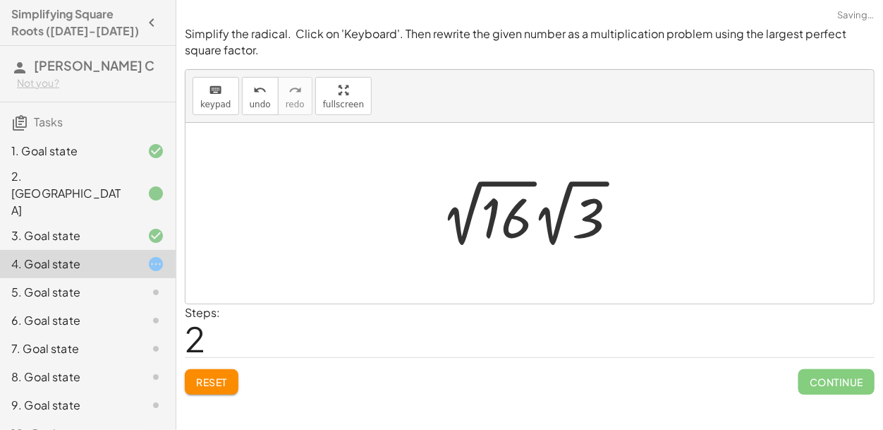
click at [459, 224] on div at bounding box center [536, 213] width 202 height 78
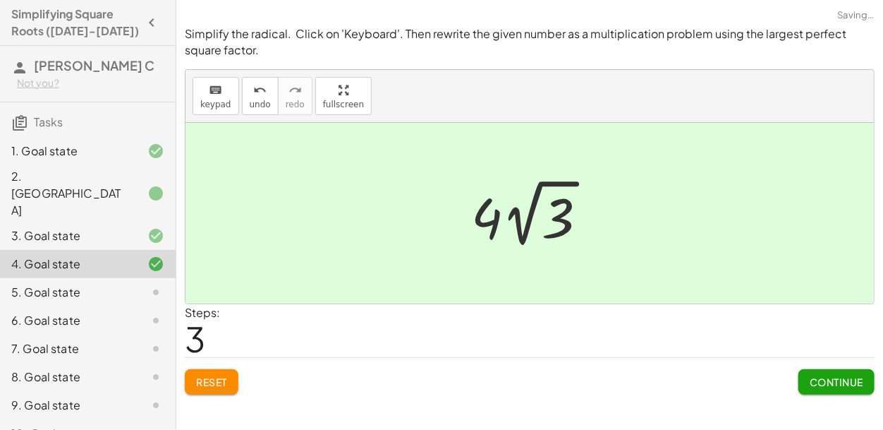
click at [65, 284] on div "5. Goal state" at bounding box center [68, 292] width 114 height 17
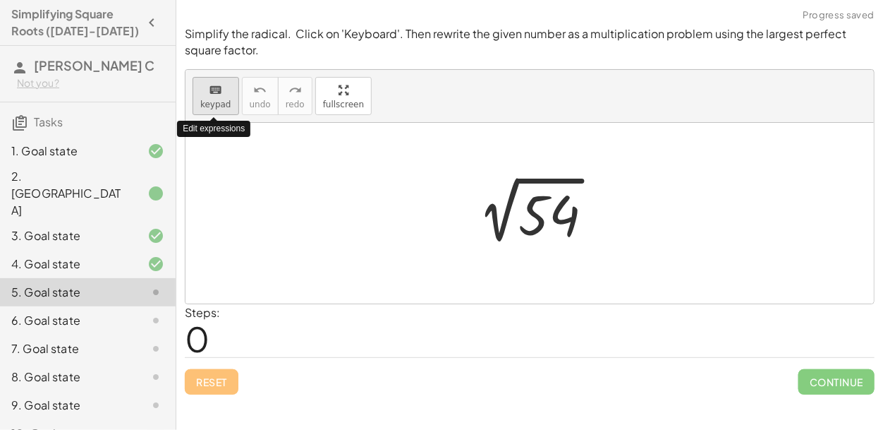
click at [223, 105] on span "keypad" at bounding box center [215, 104] width 31 height 10
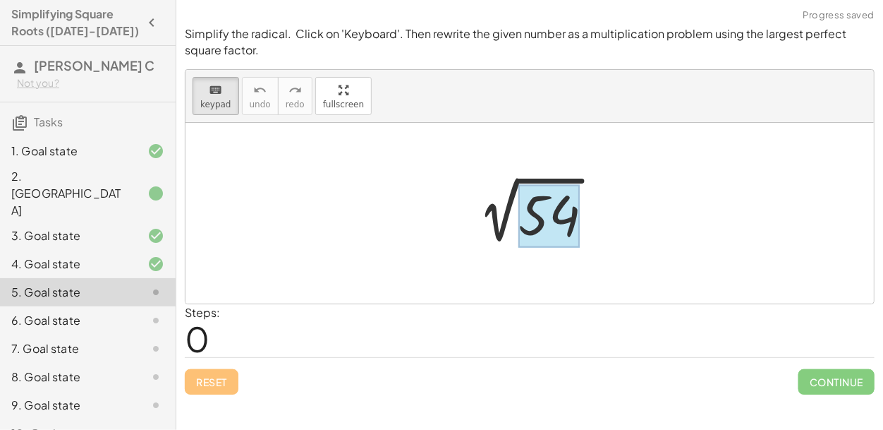
click at [555, 221] on div at bounding box center [549, 215] width 61 height 63
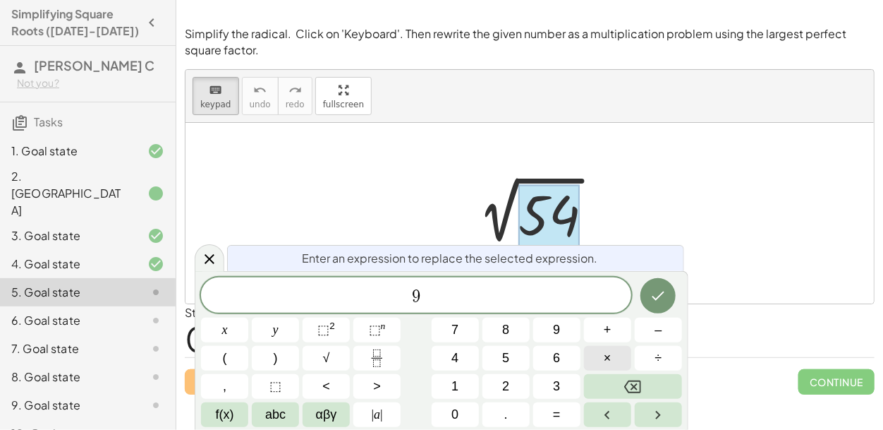
click at [608, 351] on span "×" at bounding box center [608, 358] width 8 height 19
click at [670, 292] on button "Done" at bounding box center [658, 295] width 35 height 35
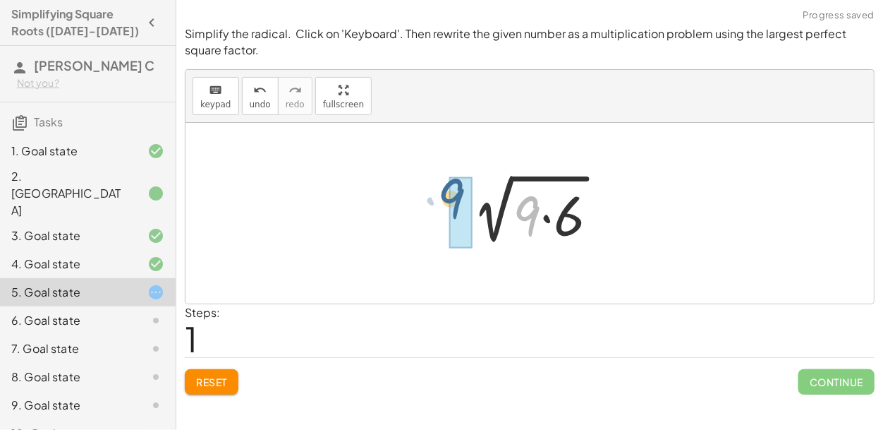
drag, startPoint x: 522, startPoint y: 224, endPoint x: 444, endPoint y: 207, distance: 80.3
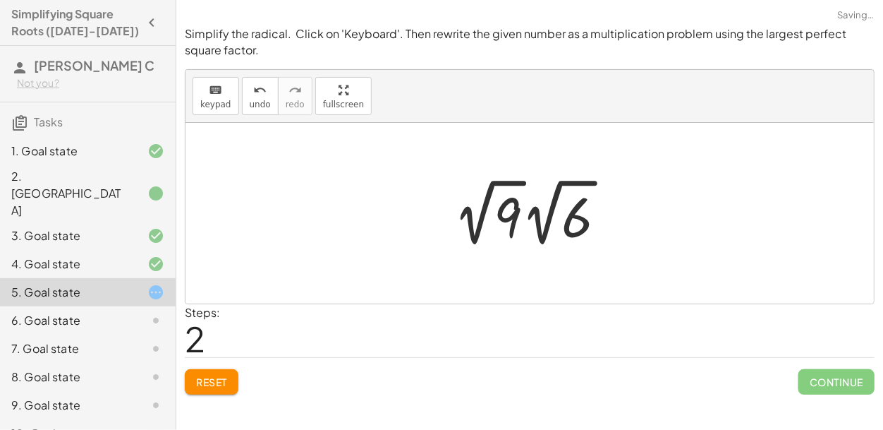
click at [480, 226] on div at bounding box center [536, 213] width 178 height 78
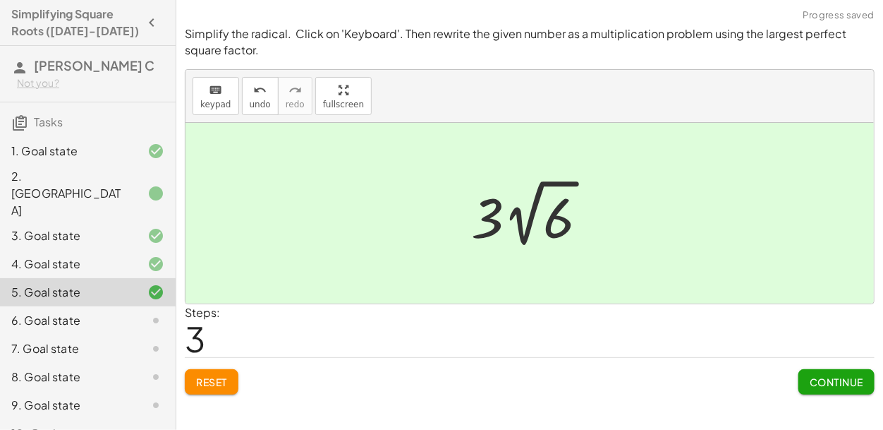
click at [73, 312] on div "6. Goal state" at bounding box center [68, 320] width 114 height 17
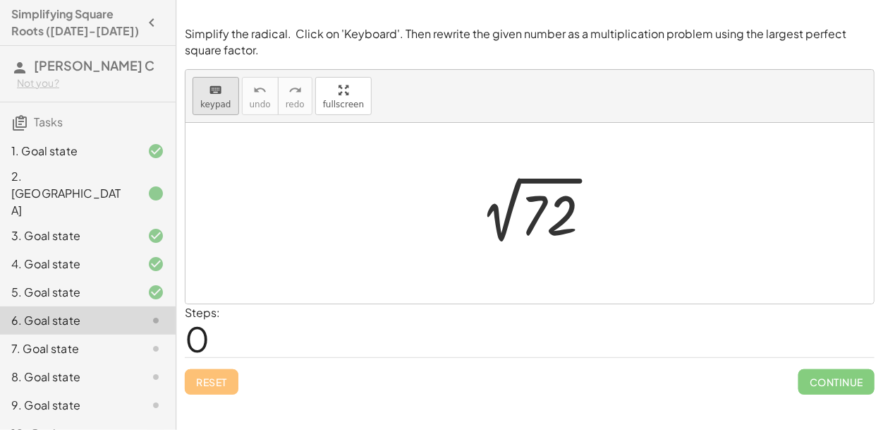
click at [202, 109] on button "keyboard keypad" at bounding box center [216, 96] width 47 height 38
click at [544, 207] on div at bounding box center [549, 215] width 57 height 63
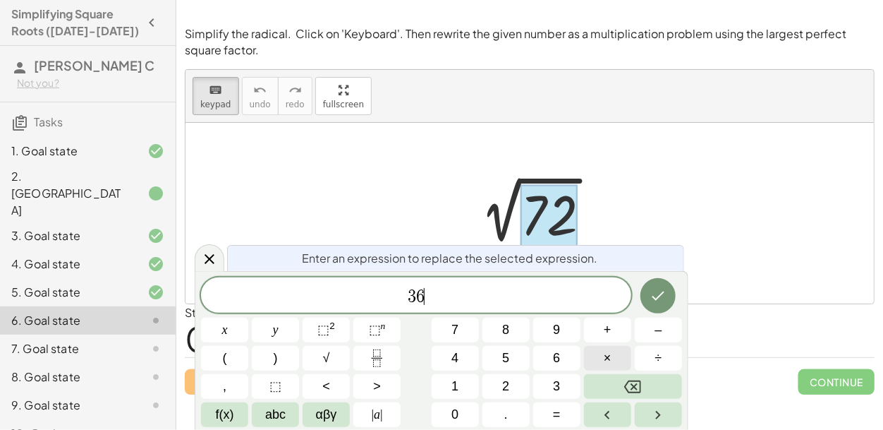
click at [609, 352] on span "×" at bounding box center [608, 358] width 8 height 19
click at [667, 309] on button "Done" at bounding box center [658, 295] width 35 height 35
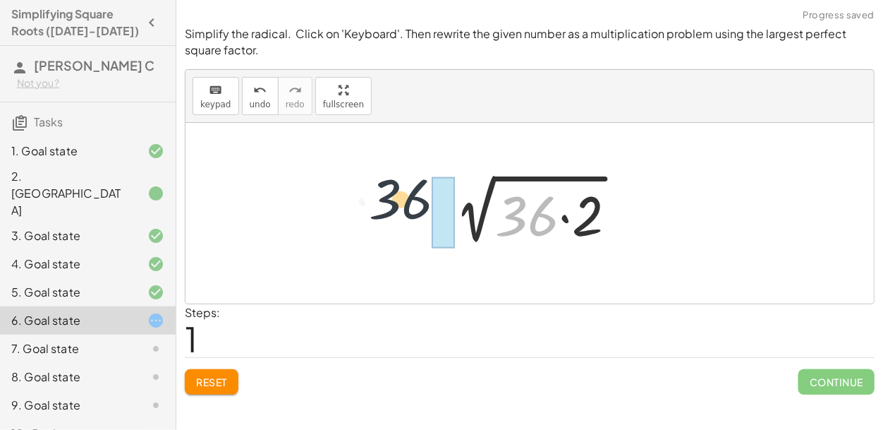
drag, startPoint x: 512, startPoint y: 226, endPoint x: 377, endPoint y: 209, distance: 136.6
click at [377, 209] on div "2 √ 72 · 36 2 √ ( · 36 · 2 )" at bounding box center [530, 213] width 689 height 181
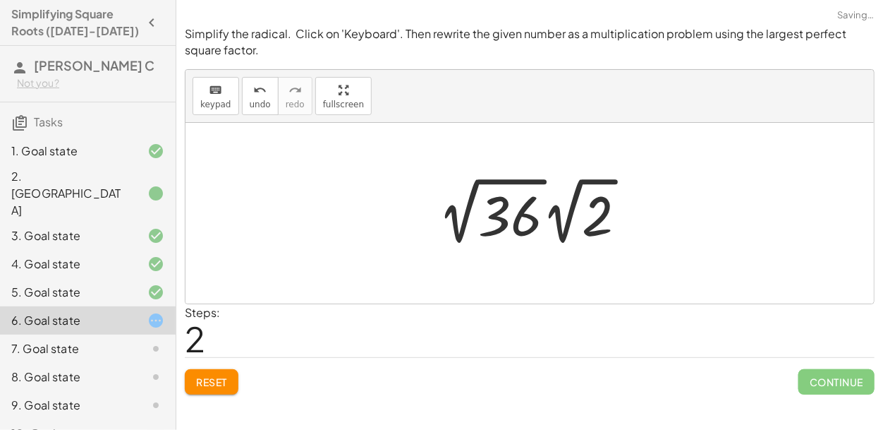
click at [457, 226] on div at bounding box center [538, 211] width 213 height 78
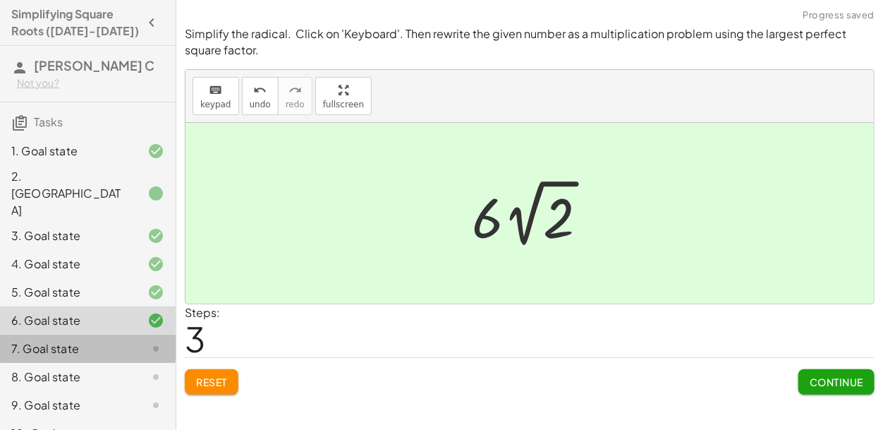
click at [141, 340] on div at bounding box center [145, 348] width 40 height 17
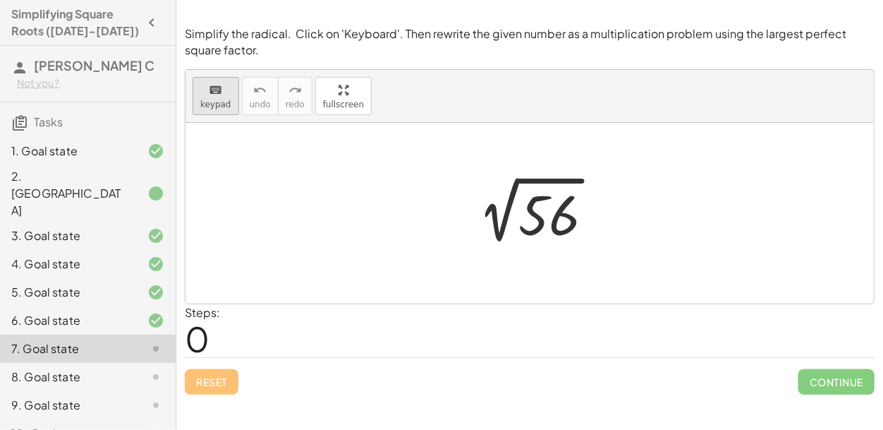
click at [218, 111] on button "keyboard keypad" at bounding box center [216, 96] width 47 height 38
click at [542, 210] on div at bounding box center [549, 215] width 61 height 63
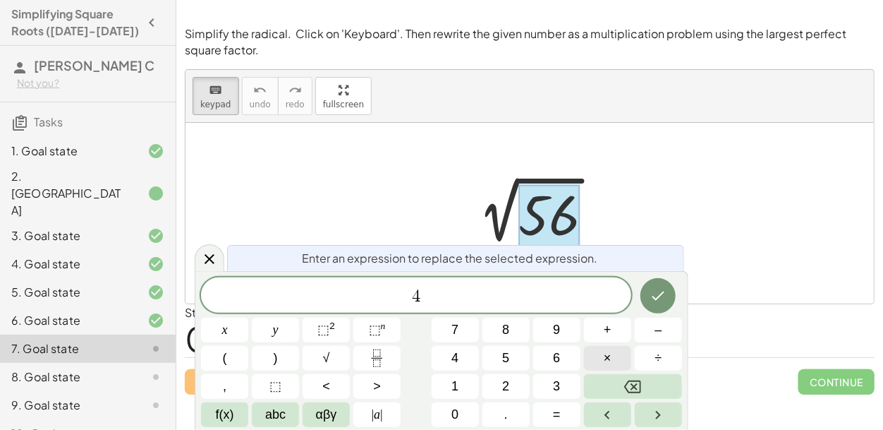
click at [619, 353] on button "×" at bounding box center [607, 358] width 47 height 25
click at [655, 284] on button "Done" at bounding box center [658, 295] width 35 height 35
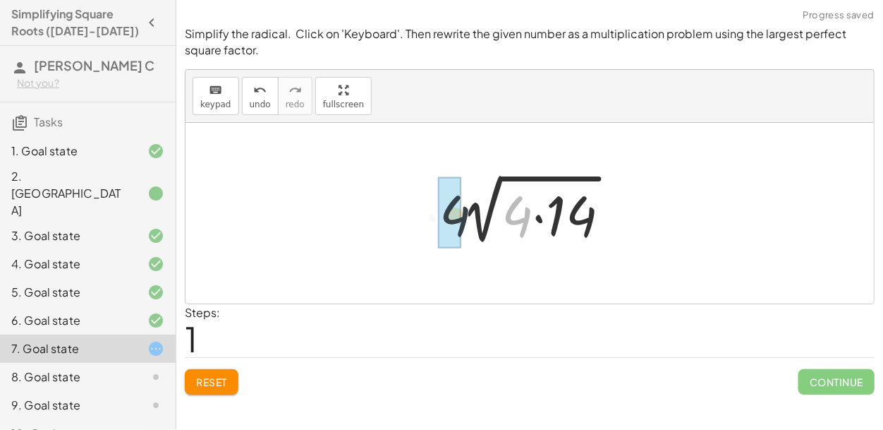
drag, startPoint x: 524, startPoint y: 225, endPoint x: 456, endPoint y: 225, distance: 67.7
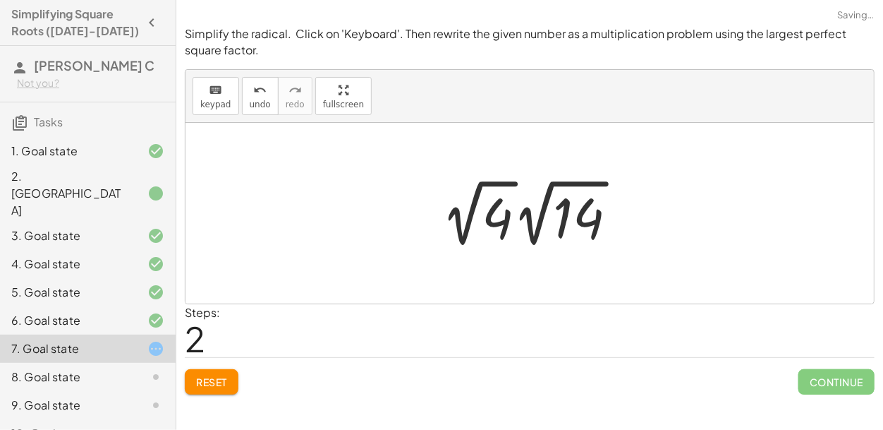
click at [464, 231] on div at bounding box center [535, 213] width 200 height 78
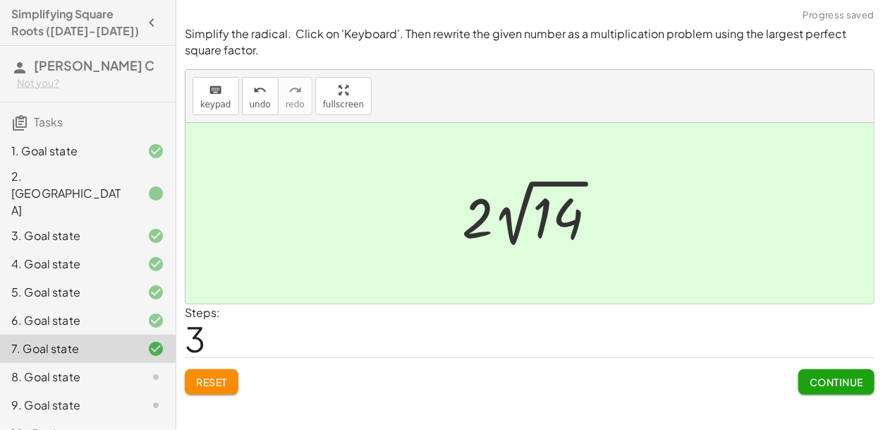
click at [141, 368] on div at bounding box center [145, 376] width 40 height 17
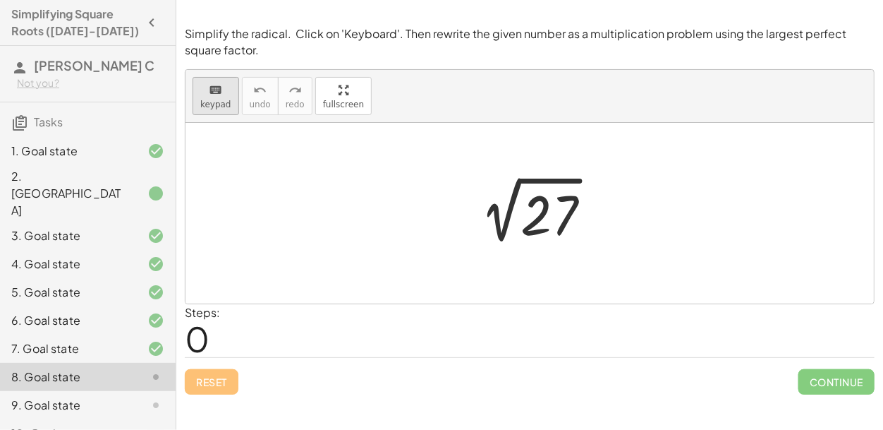
click at [210, 90] on icon "keyboard" at bounding box center [215, 90] width 13 height 17
click at [543, 231] on div at bounding box center [549, 215] width 57 height 63
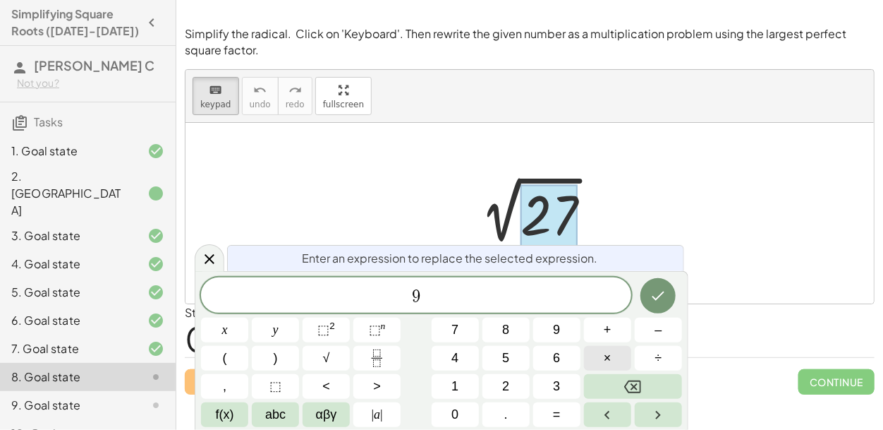
click at [604, 353] on span "×" at bounding box center [608, 358] width 8 height 19
click at [653, 289] on icon "Done" at bounding box center [658, 295] width 17 height 17
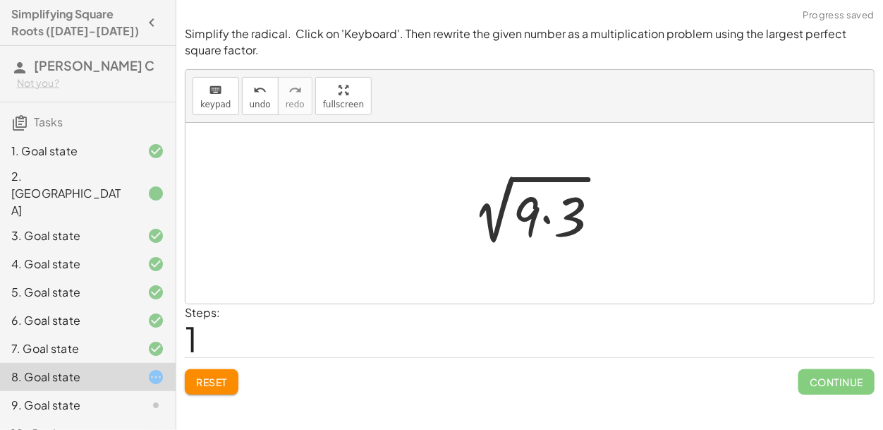
click at [529, 217] on div at bounding box center [536, 214] width 164 height 73
drag, startPoint x: 528, startPoint y: 216, endPoint x: 473, endPoint y: 210, distance: 55.4
click at [473, 210] on div at bounding box center [536, 213] width 164 height 73
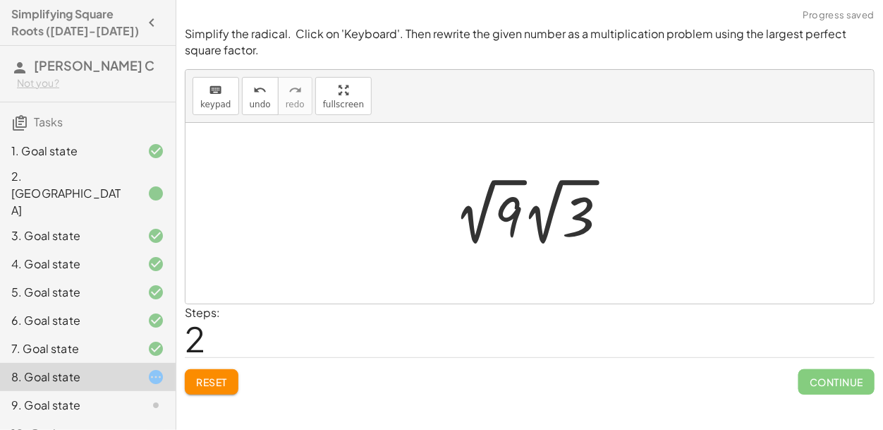
click at [478, 223] on div at bounding box center [537, 212] width 178 height 78
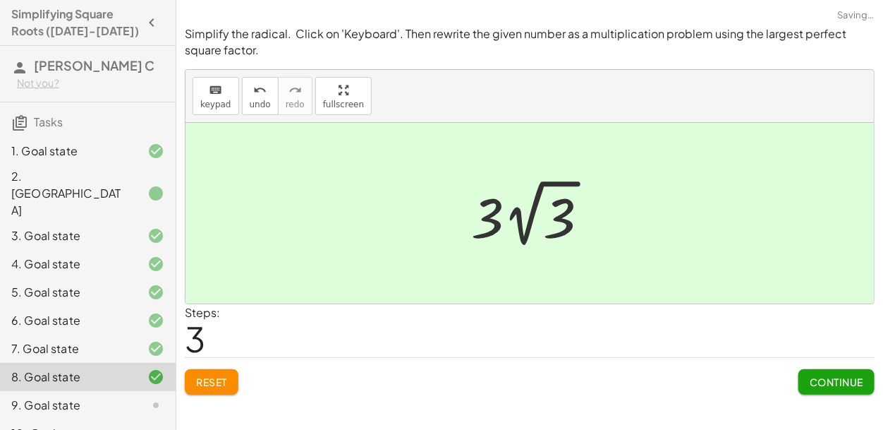
click at [90, 397] on div "9. Goal state" at bounding box center [68, 405] width 114 height 17
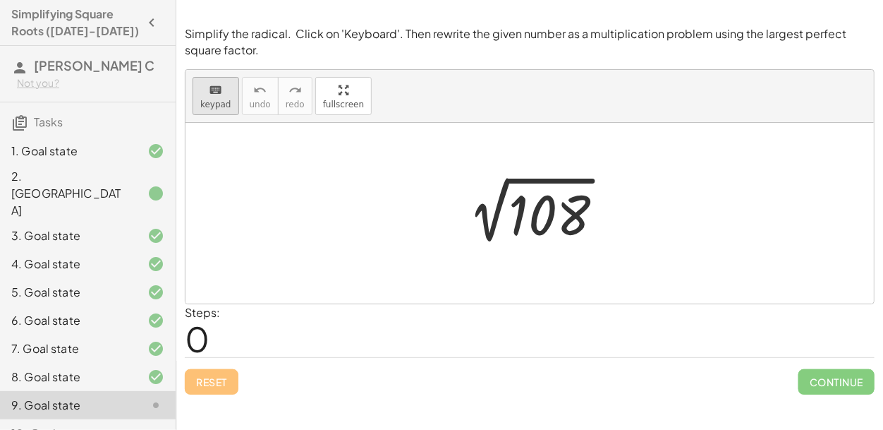
click at [214, 105] on span "keypad" at bounding box center [215, 104] width 31 height 10
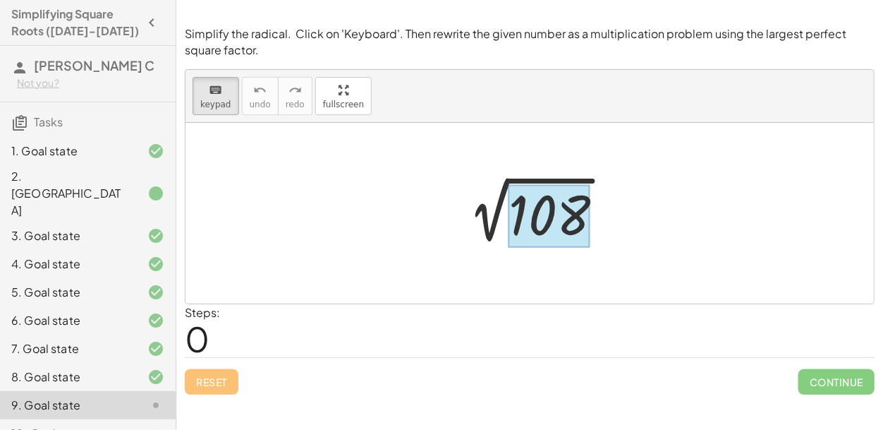
click at [535, 212] on div at bounding box center [550, 215] width 82 height 63
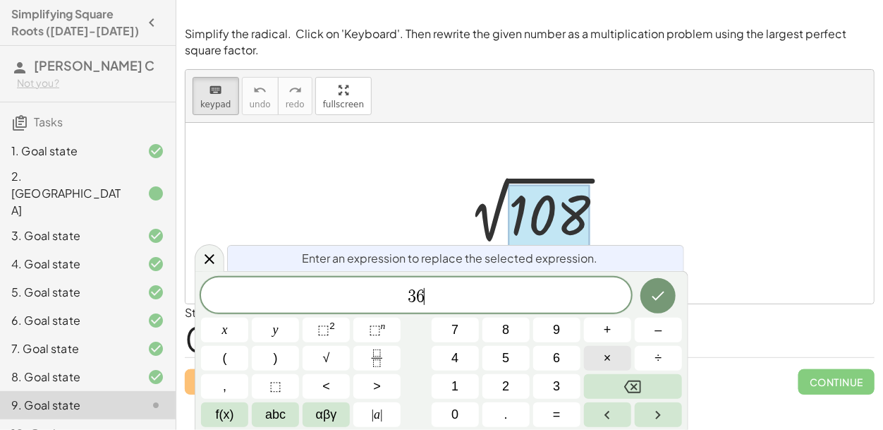
click at [589, 351] on button "×" at bounding box center [607, 358] width 47 height 25
click at [654, 296] on icon "Done" at bounding box center [658, 295] width 17 height 17
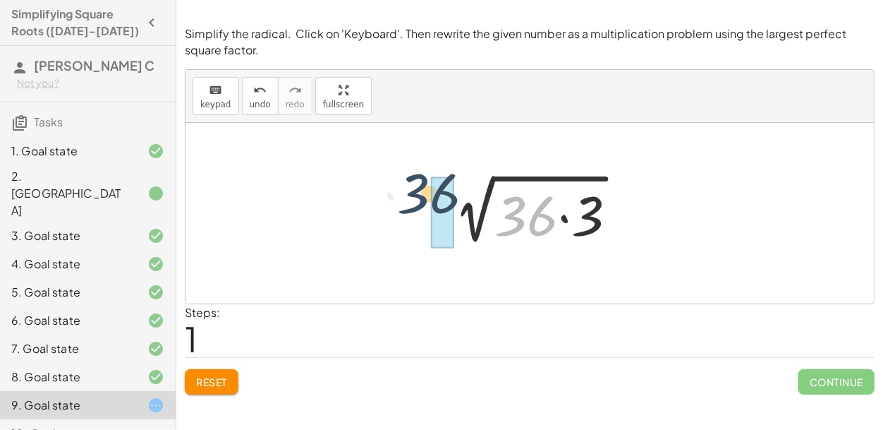
drag, startPoint x: 526, startPoint y: 231, endPoint x: 428, endPoint y: 209, distance: 101.2
click at [428, 209] on div "2 √ 108 · 36 2 √ ( · 36 · 3 )" at bounding box center [530, 214] width 218 height 80
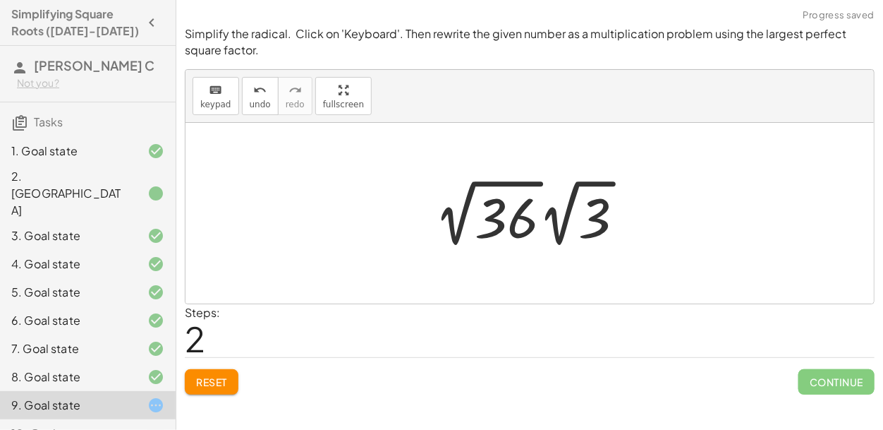
click at [460, 230] on div at bounding box center [535, 213] width 214 height 78
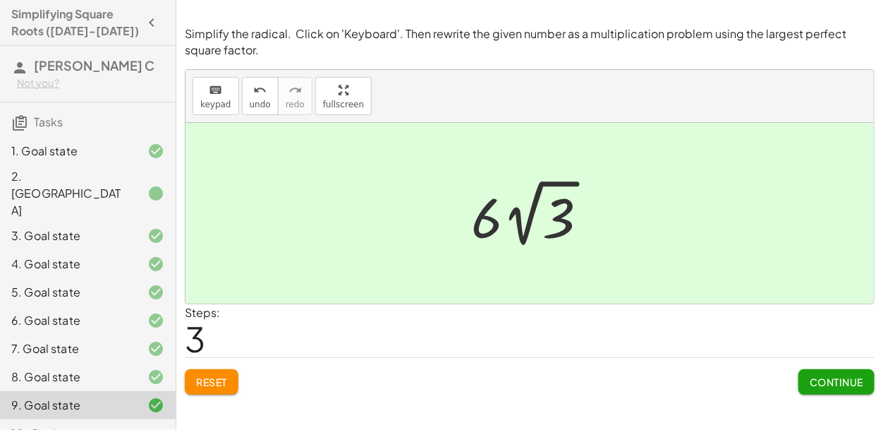
click at [101, 419] on div "10. Goal state" at bounding box center [88, 433] width 176 height 28
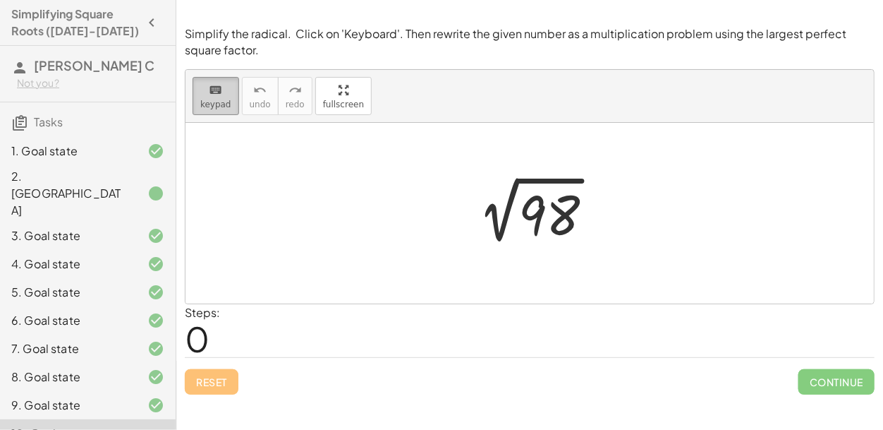
click at [203, 96] on div "keyboard" at bounding box center [215, 89] width 31 height 17
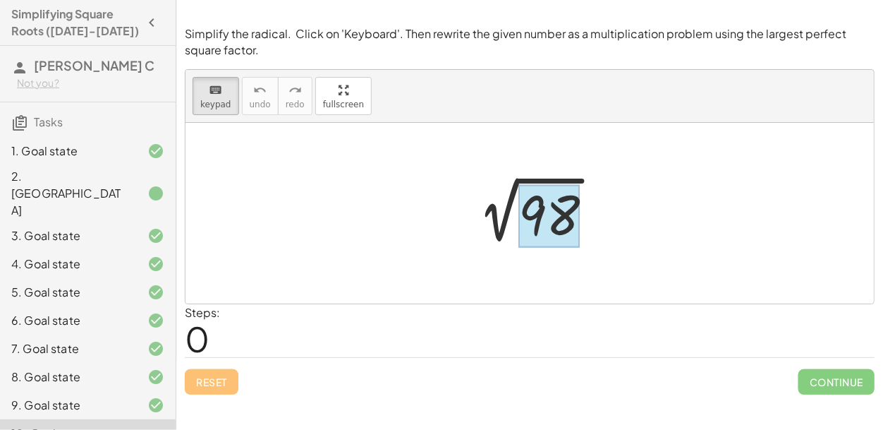
click at [563, 198] on div at bounding box center [549, 215] width 61 height 63
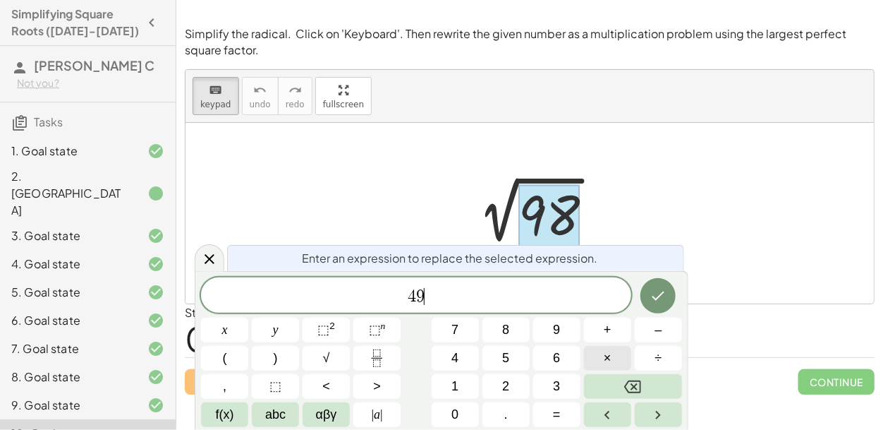
click at [601, 357] on button "×" at bounding box center [607, 358] width 47 height 25
click at [665, 298] on icon "Done" at bounding box center [658, 295] width 17 height 17
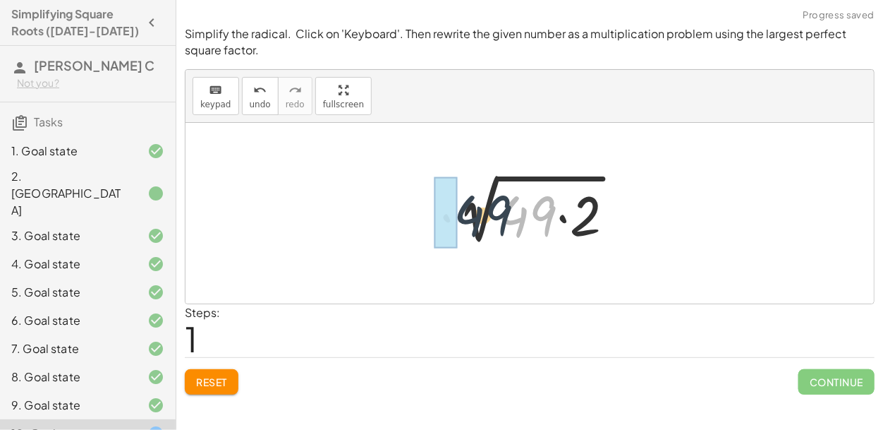
drag, startPoint x: 533, startPoint y: 220, endPoint x: 487, endPoint y: 219, distance: 46.6
click at [487, 219] on div at bounding box center [536, 213] width 194 height 73
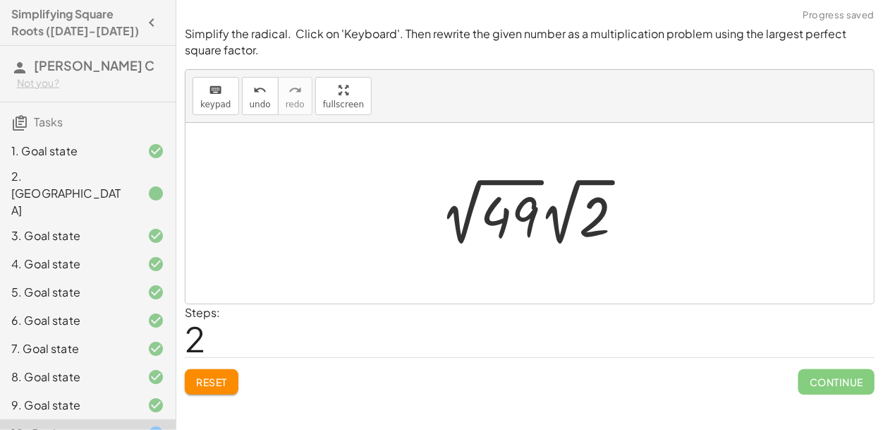
click at [468, 224] on div at bounding box center [538, 212] width 208 height 78
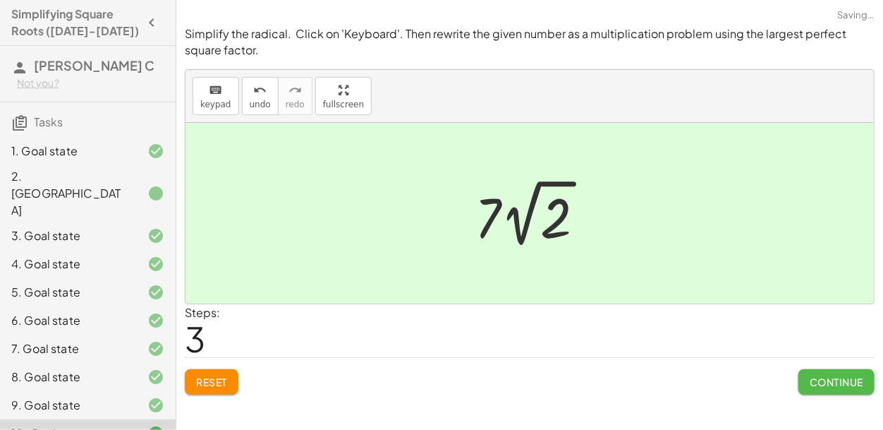
click at [825, 388] on button "Continue" at bounding box center [837, 381] width 76 height 25
